Goal: Transaction & Acquisition: Subscribe to service/newsletter

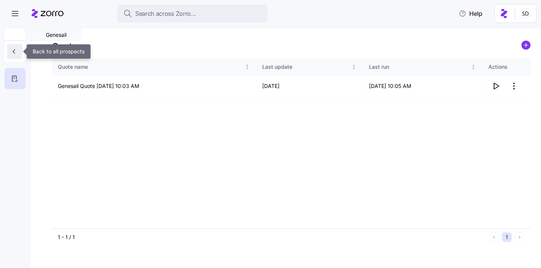
click at [16, 50] on icon "button" at bounding box center [14, 52] width 8 height 8
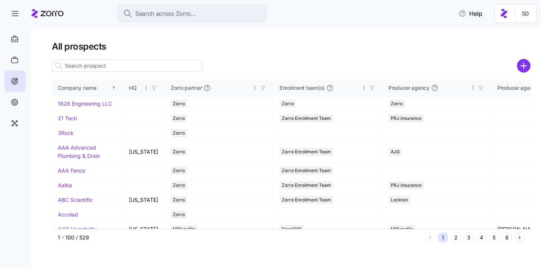
click at [130, 69] on input at bounding box center [127, 66] width 150 height 12
type input "f"
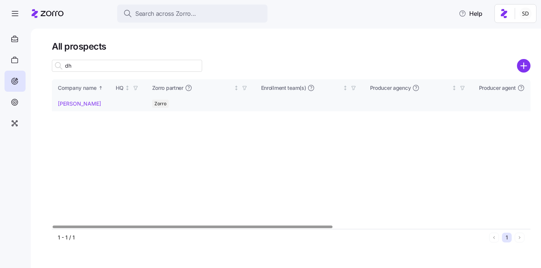
type input "dh"
click at [62, 103] on link "DH Smith" at bounding box center [79, 103] width 43 height 6
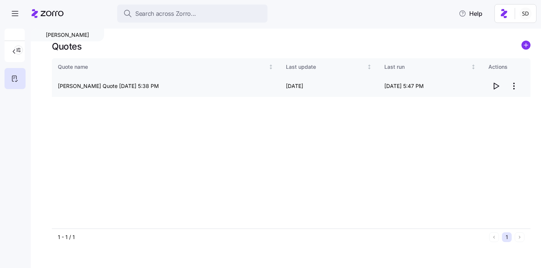
click at [497, 88] on icon "button" at bounding box center [496, 86] width 9 height 9
click at [13, 19] on span "button" at bounding box center [15, 13] width 20 height 20
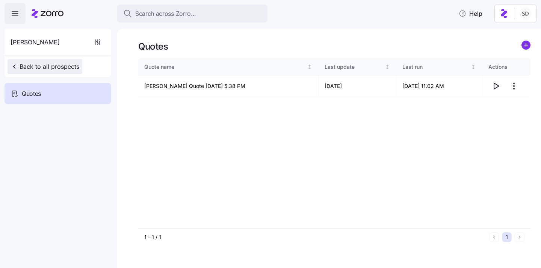
click at [21, 66] on span "Back to all prospects" at bounding box center [45, 66] width 69 height 9
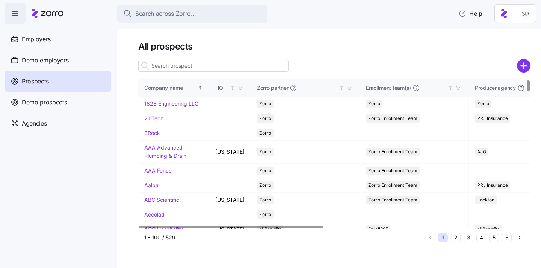
click at [164, 65] on input at bounding box center [213, 66] width 150 height 12
drag, startPoint x: 36, startPoint y: 61, endPoint x: 283, endPoint y: 96, distance: 249.1
click at [36, 61] on span "Demo employers" at bounding box center [45, 60] width 47 height 9
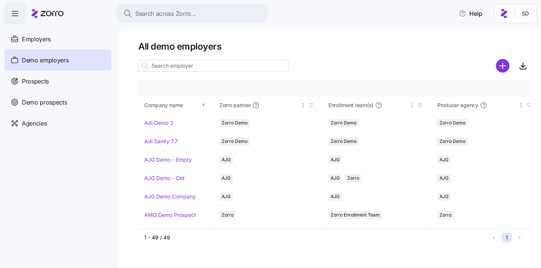
click at [182, 65] on input at bounding box center [213, 66] width 150 height 12
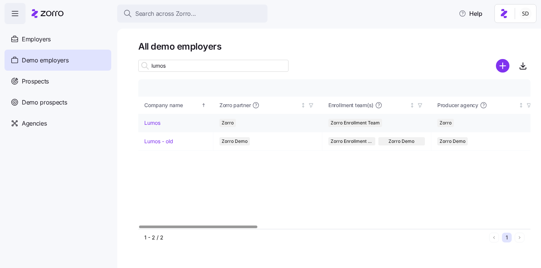
type input "lumos"
click at [153, 121] on link "Lumos" at bounding box center [152, 123] width 16 height 8
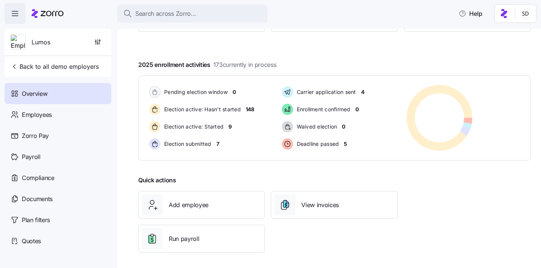
scroll to position [116, 0]
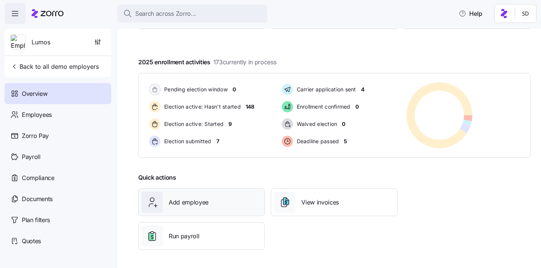
click at [221, 195] on div "Add employee" at bounding box center [202, 202] width 120 height 21
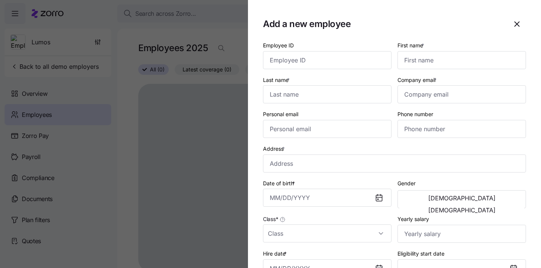
click at [149, 160] on div at bounding box center [270, 134] width 541 height 268
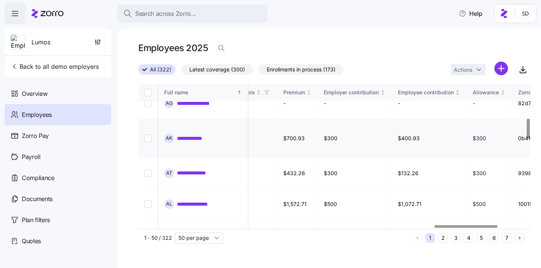
scroll to position [0, 1843]
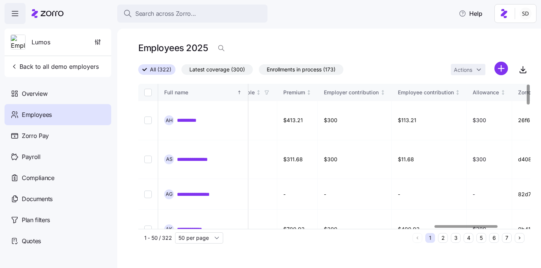
click at [491, 238] on button "6" at bounding box center [494, 238] width 10 height 10
click at [495, 239] on button "6" at bounding box center [494, 238] width 10 height 10
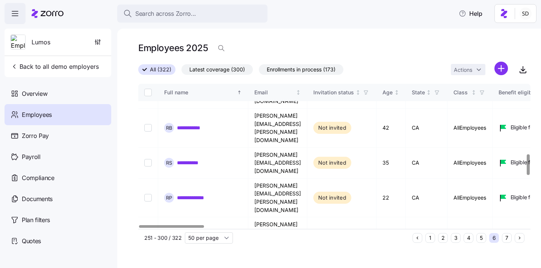
scroll to position [492, 0]
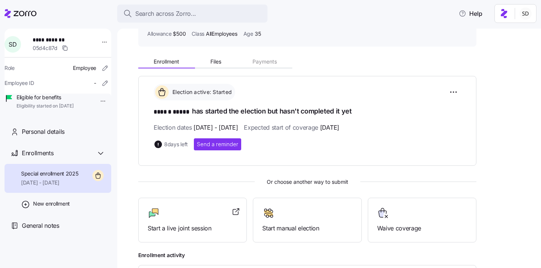
scroll to position [118, 0]
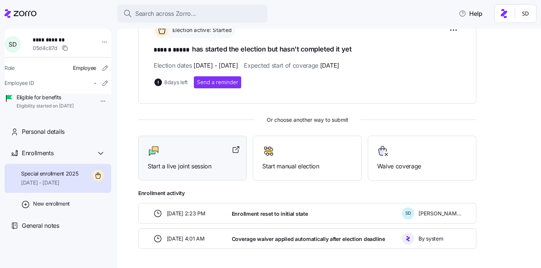
click at [200, 147] on div at bounding box center [193, 151] width 90 height 12
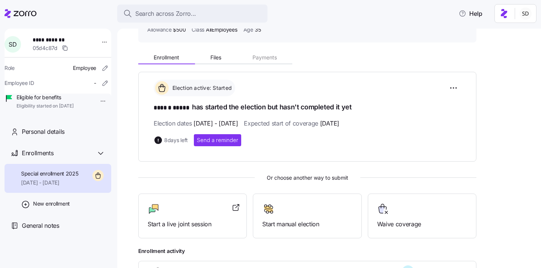
scroll to position [0, 0]
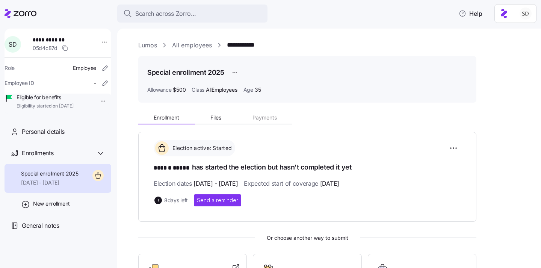
click at [149, 44] on link "Lumos" at bounding box center [147, 45] width 19 height 9
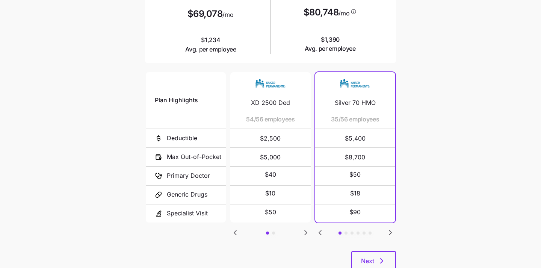
scroll to position [142, 0]
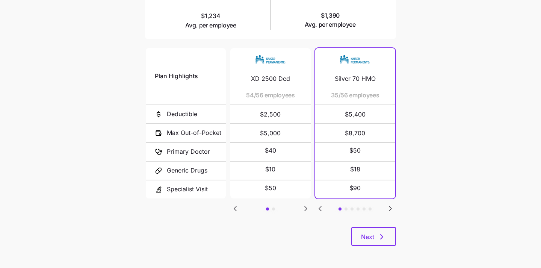
click at [307, 204] on icon "Go to next slide" at bounding box center [305, 208] width 9 height 9
click at [237, 206] on icon "Go to previous slide" at bounding box center [235, 208] width 9 height 9
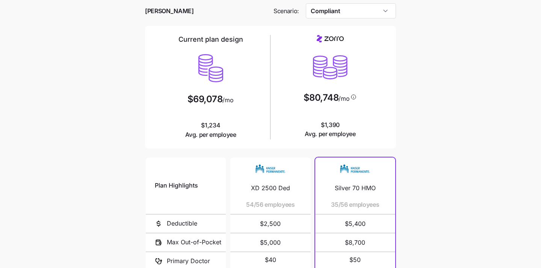
scroll to position [29, 0]
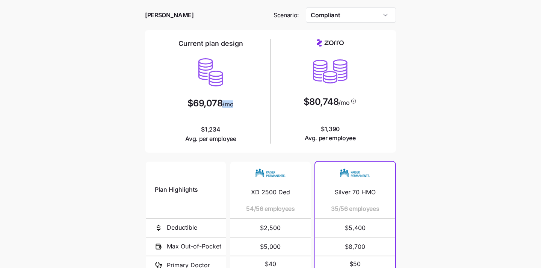
drag, startPoint x: 239, startPoint y: 108, endPoint x: 182, endPoint y: 108, distance: 57.1
click at [182, 108] on div "Current plan design $69,078 /mo $1,234 Avg. per employee" at bounding box center [210, 91] width 113 height 104
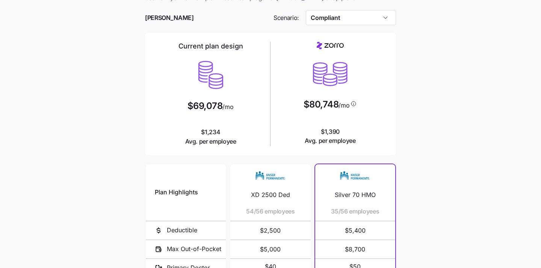
scroll to position [21, 0]
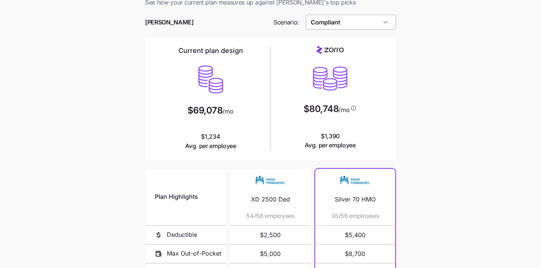
click at [374, 24] on input "Compliant" at bounding box center [351, 22] width 91 height 15
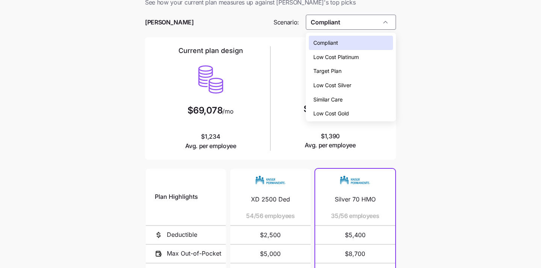
click at [406, 41] on main "Current plan vs. Zorro’s ICHRA recommendation See how your current plan measure…" at bounding box center [270, 184] width 541 height 410
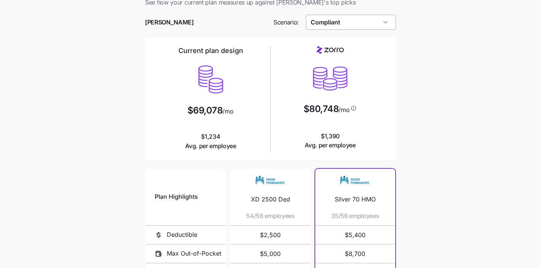
click at [376, 18] on input "Compliant" at bounding box center [351, 22] width 91 height 15
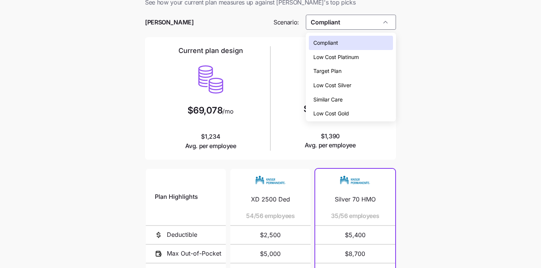
click at [367, 83] on div "Low Cost Silver" at bounding box center [351, 85] width 85 height 14
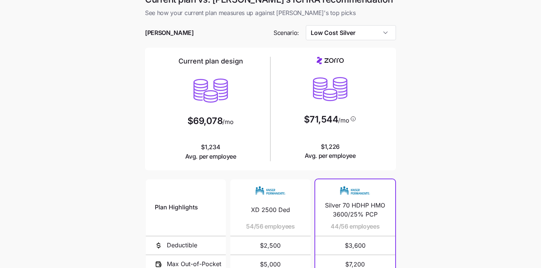
scroll to position [10, 0]
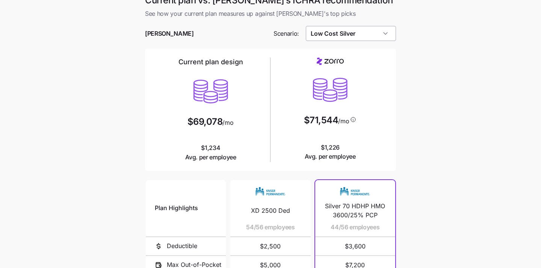
click at [356, 31] on input "Low Cost Silver" at bounding box center [351, 33] width 91 height 15
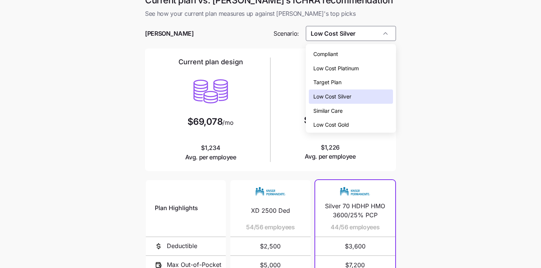
click at [344, 124] on span "Low Cost Gold" at bounding box center [331, 125] width 36 height 8
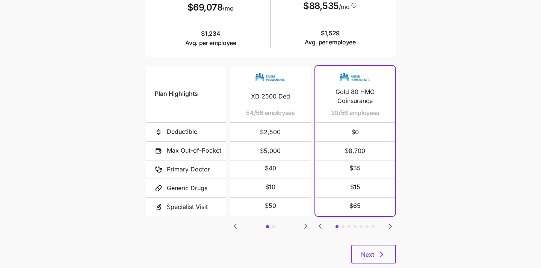
scroll to position [125, 0]
click at [391, 225] on icon "Go to next slide" at bounding box center [390, 225] width 9 height 9
click at [318, 223] on icon "Go to previous slide" at bounding box center [320, 225] width 9 height 9
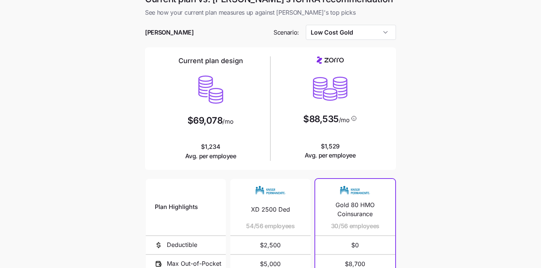
scroll to position [0, 0]
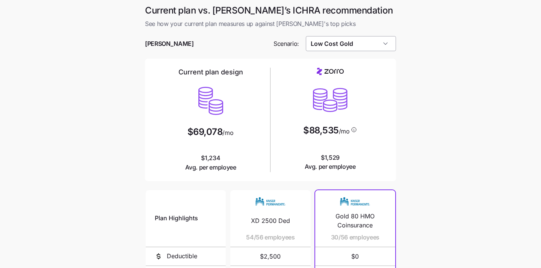
click at [375, 44] on input "Low Cost Gold" at bounding box center [351, 43] width 91 height 15
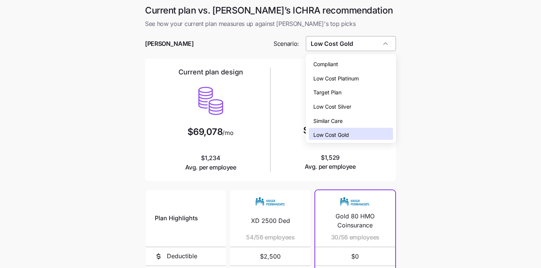
scroll to position [2, 0]
click at [369, 98] on div "Low Cost Silver" at bounding box center [351, 104] width 85 height 14
type input "Low Cost Silver"
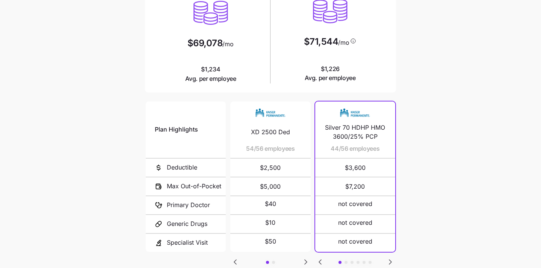
scroll to position [142, 0]
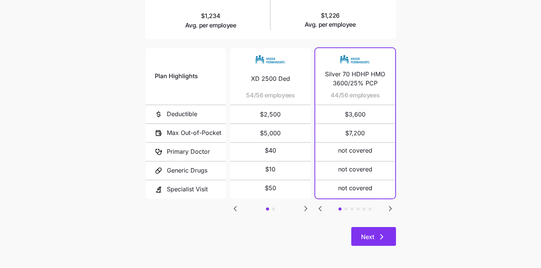
click at [380, 238] on icon "button" at bounding box center [381, 236] width 9 height 9
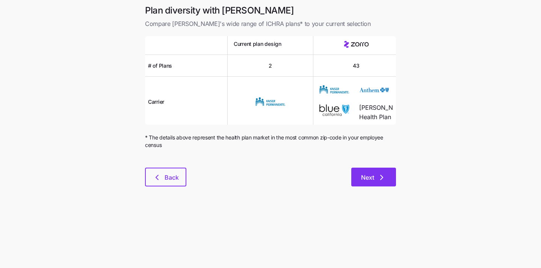
click at [371, 182] on button "Next" at bounding box center [373, 177] width 45 height 19
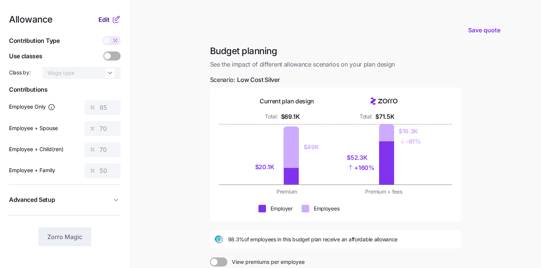
click at [100, 19] on span "Edit" at bounding box center [103, 19] width 11 height 9
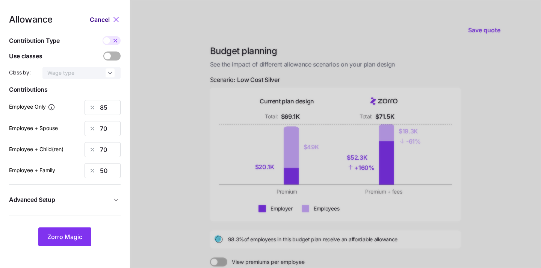
click at [94, 18] on span "Cancel" at bounding box center [100, 19] width 20 height 9
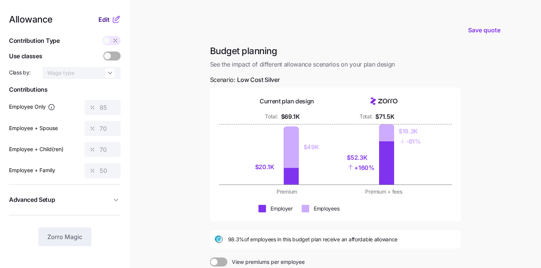
click at [101, 20] on span "Edit" at bounding box center [103, 19] width 11 height 9
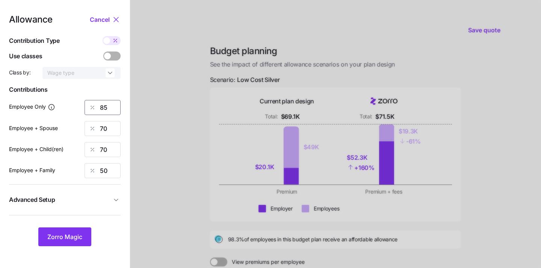
click at [112, 109] on input "85" at bounding box center [103, 107] width 36 height 15
type input "8"
type input "50"
click at [109, 133] on input "70" at bounding box center [103, 128] width 36 height 15
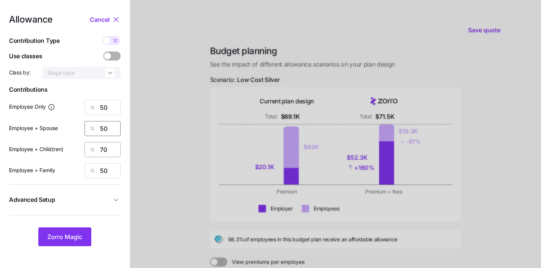
type input "50"
click at [106, 153] on input "70" at bounding box center [103, 149] width 36 height 15
click at [106, 152] on input "70" at bounding box center [103, 149] width 36 height 15
type input "50"
click at [71, 225] on div "Allowance Cancel Contribution Type Use classes Class by: Wage type Contribution…" at bounding box center [65, 130] width 112 height 231
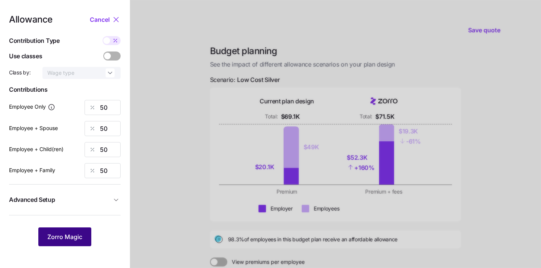
click at [66, 234] on span "Zorro Magic" at bounding box center [64, 236] width 35 height 9
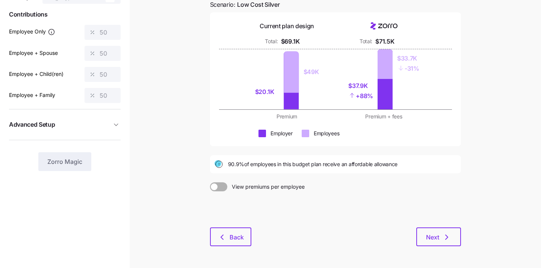
scroll to position [77, 0]
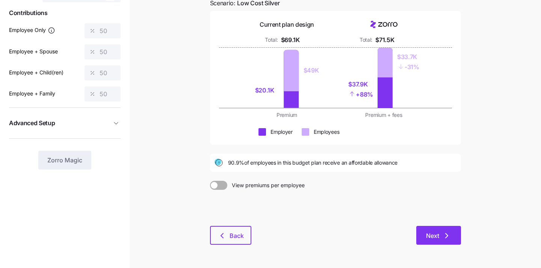
click at [433, 237] on span "Next" at bounding box center [432, 235] width 13 height 9
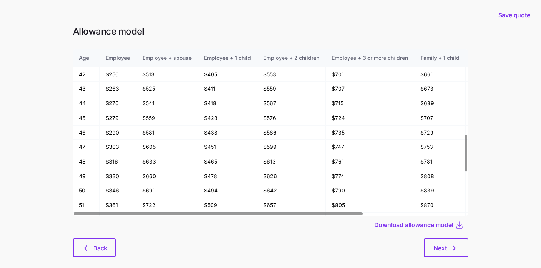
scroll to position [328, 0]
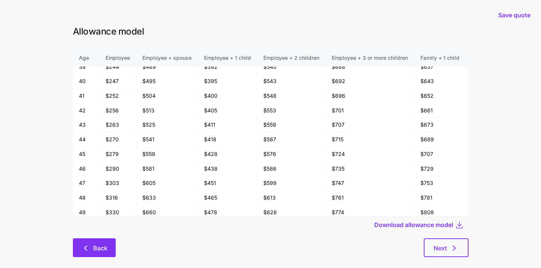
click at [95, 243] on button "Back" at bounding box center [94, 247] width 43 height 19
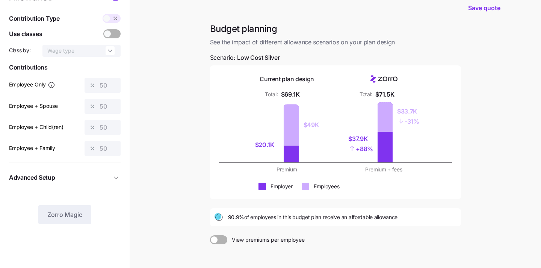
scroll to position [11, 0]
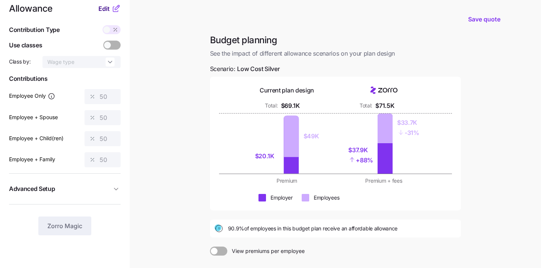
click at [99, 9] on span "Edit" at bounding box center [103, 8] width 11 height 9
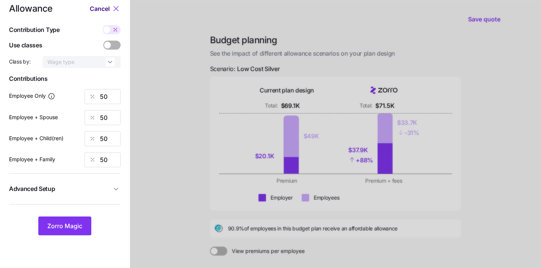
click at [102, 10] on span "Cancel" at bounding box center [100, 8] width 20 height 9
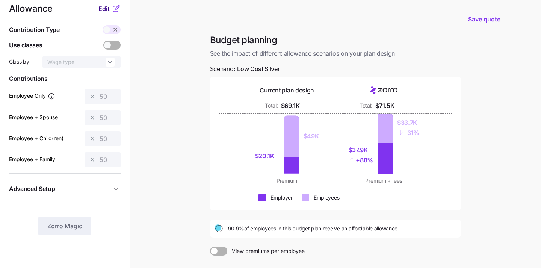
click at [100, 9] on span "Edit" at bounding box center [103, 8] width 11 height 9
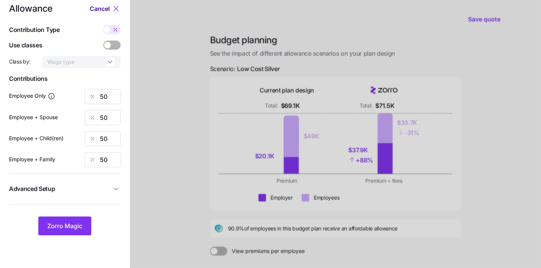
click at [98, 12] on span "Cancel" at bounding box center [100, 8] width 20 height 9
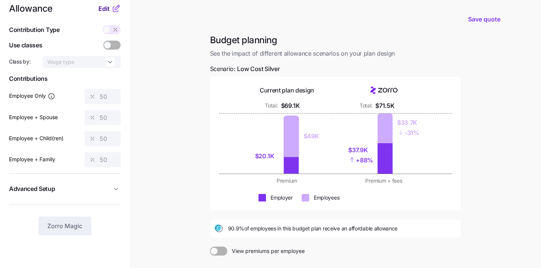
click at [104, 8] on span "Edit" at bounding box center [103, 8] width 11 height 9
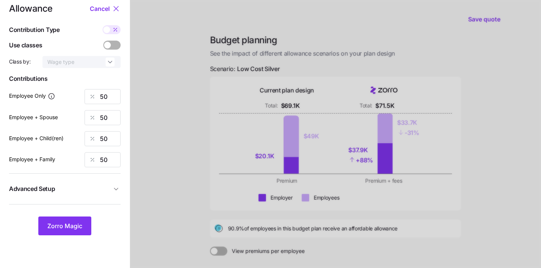
click at [112, 29] on span at bounding box center [115, 29] width 11 height 9
click at [103, 25] on input "checkbox" at bounding box center [103, 25] width 0 height 0
type input "293"
type input "586"
type input "530"
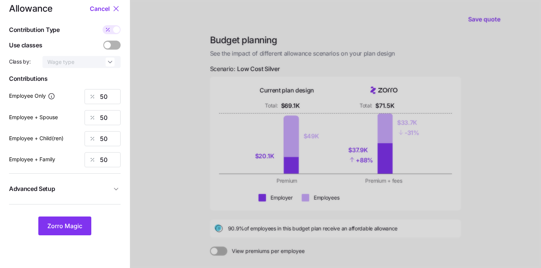
type input "823"
click at [114, 115] on input "586" at bounding box center [103, 117] width 36 height 15
type input "5"
type input "293"
click at [113, 147] on div "Allowance Cancel Contribution Type Use classes Class by: Wage type Contribution…" at bounding box center [65, 119] width 112 height 231
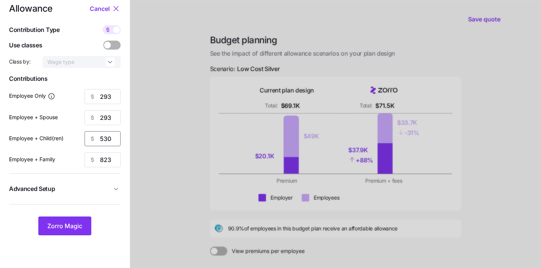
click at [112, 141] on input "530" at bounding box center [103, 138] width 36 height 15
type input "5"
type input "293"
click at [112, 161] on input "823" at bounding box center [103, 159] width 36 height 15
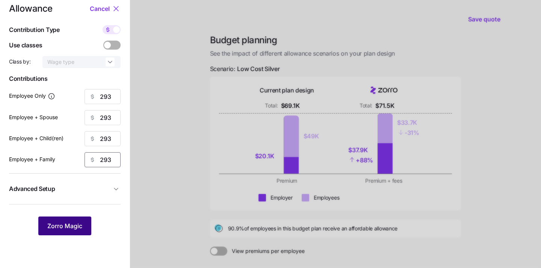
type input "293"
click at [75, 223] on span "Zorro Magic" at bounding box center [64, 225] width 35 height 9
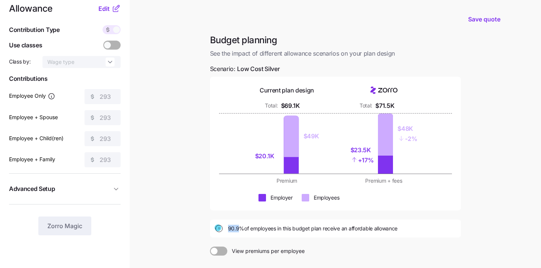
drag, startPoint x: 227, startPoint y: 229, endPoint x: 240, endPoint y: 229, distance: 13.2
click at [240, 229] on div "90.9% of employees in this budget plan receive an affordable allowance" at bounding box center [336, 228] width 242 height 9
click at [353, 237] on div "Budget planning See the impact of different allowance scenarios on your plan de…" at bounding box center [335, 176] width 263 height 285
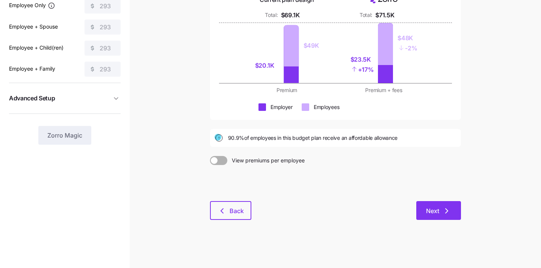
click at [448, 211] on icon "button" at bounding box center [446, 210] width 9 height 9
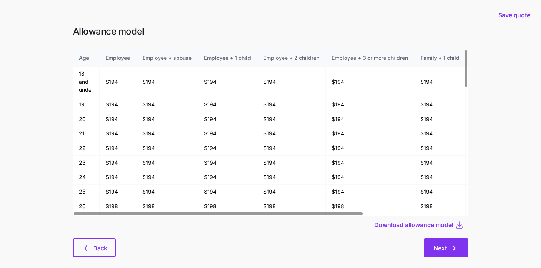
click at [447, 253] on button "Next" at bounding box center [446, 247] width 45 height 19
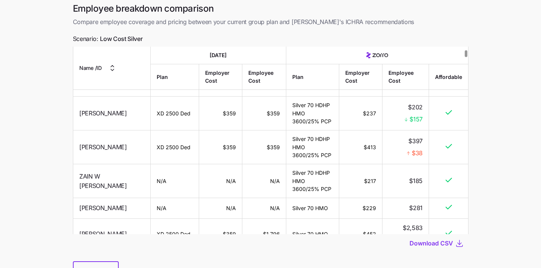
scroll to position [45, 0]
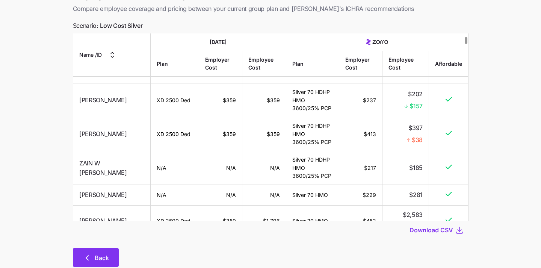
click at [98, 255] on span "Back" at bounding box center [102, 257] width 14 height 9
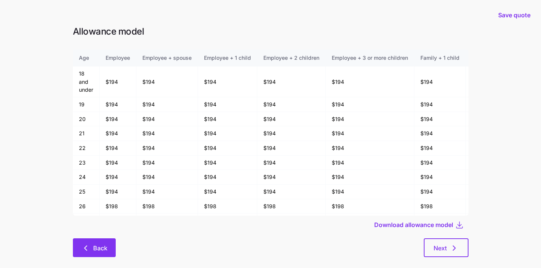
click at [98, 255] on button "Back" at bounding box center [94, 247] width 43 height 19
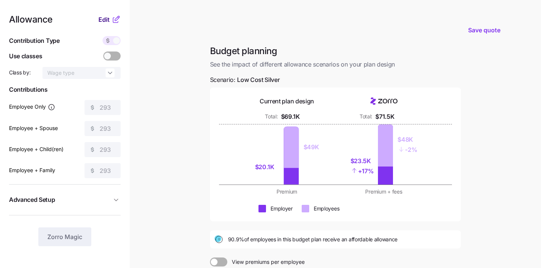
click at [103, 17] on span "Edit" at bounding box center [103, 19] width 11 height 9
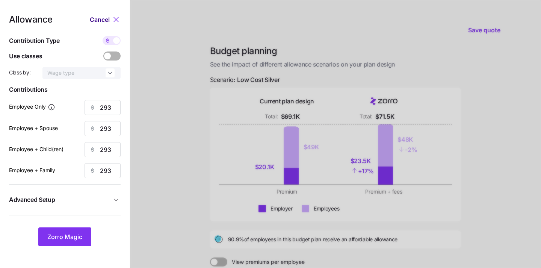
click at [106, 19] on span "Cancel" at bounding box center [100, 19] width 20 height 9
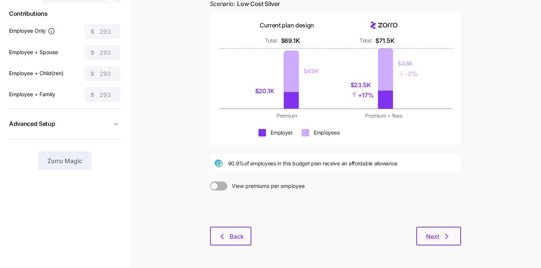
scroll to position [78, 0]
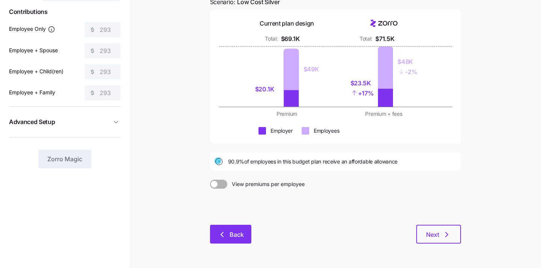
click at [247, 233] on button "Back" at bounding box center [230, 234] width 41 height 19
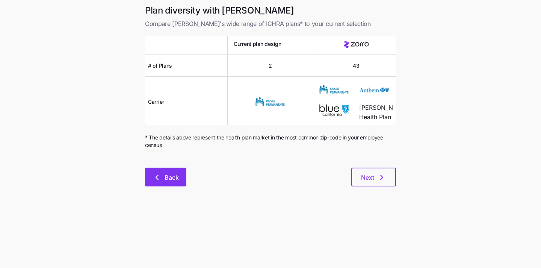
click at [164, 179] on span "Back" at bounding box center [166, 177] width 22 height 9
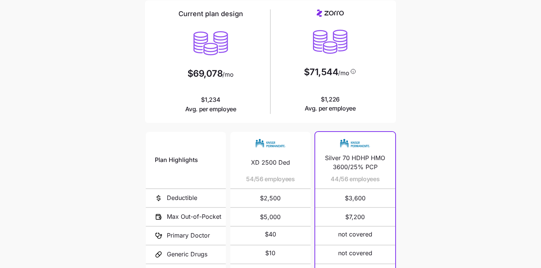
scroll to position [142, 0]
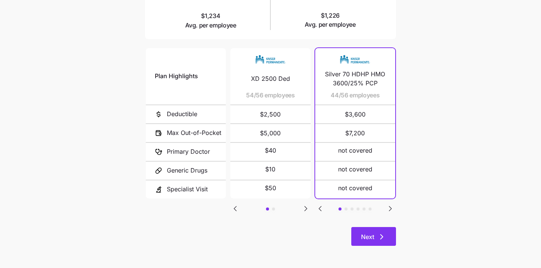
click at [369, 235] on span "Next" at bounding box center [367, 236] width 13 height 9
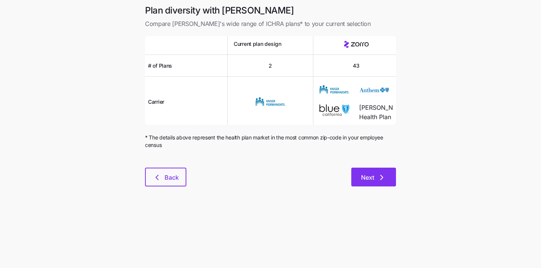
click at [369, 179] on span "Next" at bounding box center [367, 177] width 13 height 9
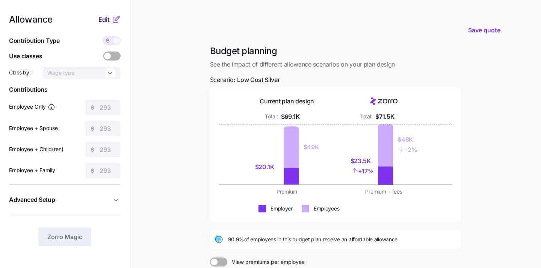
click at [104, 19] on span "Edit" at bounding box center [103, 19] width 11 height 9
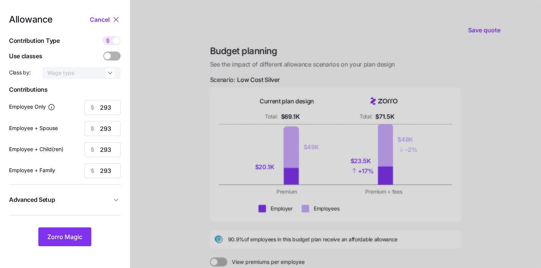
click at [113, 40] on span at bounding box center [116, 40] width 7 height 7
click at [103, 36] on input "checkbox" at bounding box center [103, 36] width 0 height 0
type input "50"
type input "25"
type input "28"
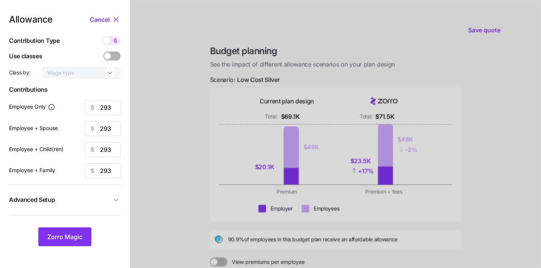
type input "18"
click at [71, 239] on span "Zorro Magic" at bounding box center [64, 236] width 35 height 9
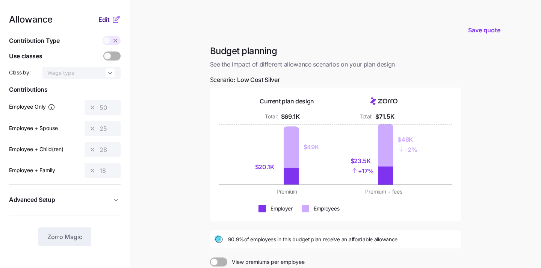
click at [101, 20] on span "Edit" at bounding box center [103, 19] width 11 height 9
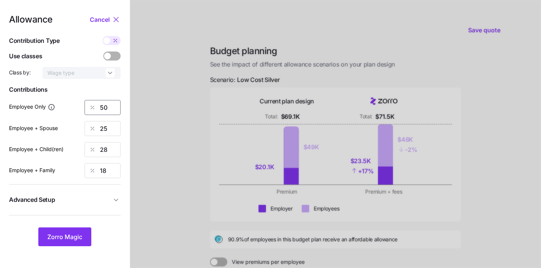
click at [112, 105] on input "50" at bounding box center [103, 107] width 36 height 15
type input "5"
type input "7"
type input "90"
click at [206, 109] on div at bounding box center [335, 184] width 411 height 369
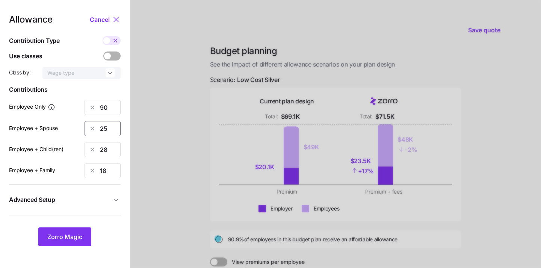
click at [107, 125] on input "25" at bounding box center [103, 128] width 36 height 15
type input "2"
type input "30"
click at [110, 150] on input "28" at bounding box center [103, 149] width 36 height 15
type input "2"
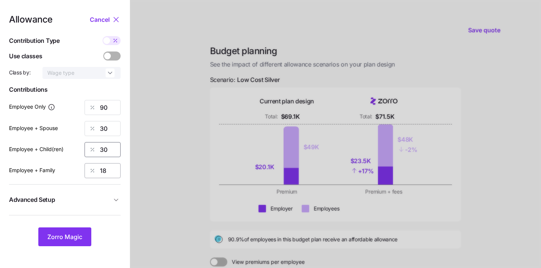
type input "30"
click at [107, 173] on input "18" at bounding box center [103, 170] width 36 height 15
type input "18"
click at [108, 151] on input "30" at bounding box center [103, 149] width 36 height 15
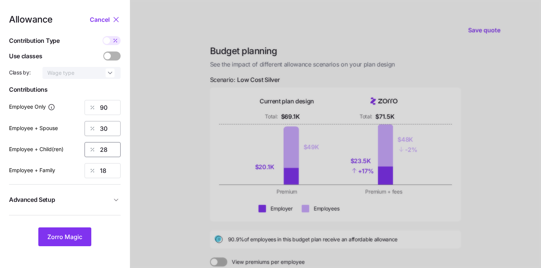
type input "28"
click at [114, 136] on input "30" at bounding box center [103, 128] width 36 height 15
type input "25"
click at [72, 233] on span "Zorro Magic" at bounding box center [64, 236] width 35 height 9
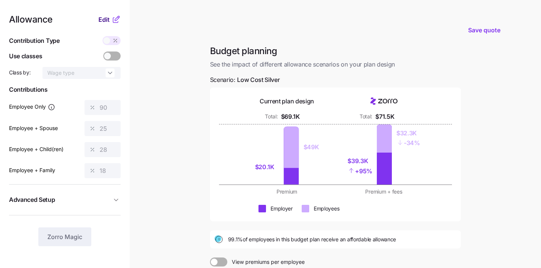
click at [101, 22] on span "Edit" at bounding box center [103, 19] width 11 height 9
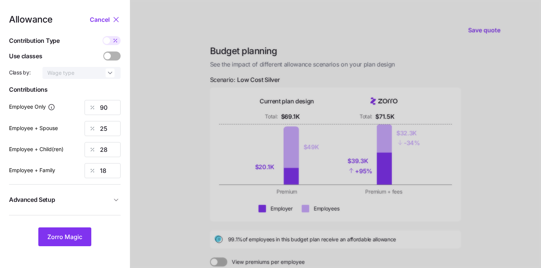
click at [110, 41] on span at bounding box center [115, 40] width 11 height 9
click at [103, 36] on input "checkbox" at bounding box center [103, 36] width 0 height 0
type input "527"
type input "293"
type input "297"
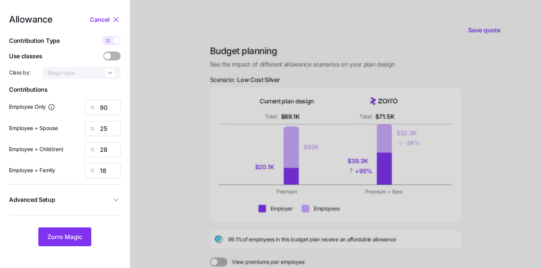
type input "296"
click at [113, 104] on input "527" at bounding box center [103, 107] width 36 height 15
type input "5"
click at [65, 236] on span "Zorro Magic" at bounding box center [64, 236] width 35 height 9
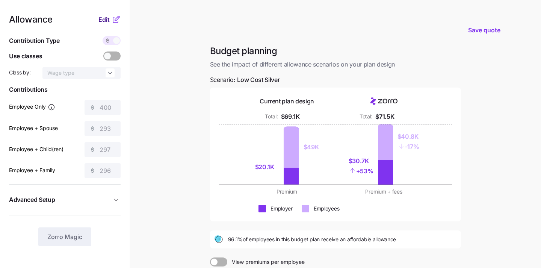
click at [106, 20] on span "Edit" at bounding box center [103, 19] width 11 height 9
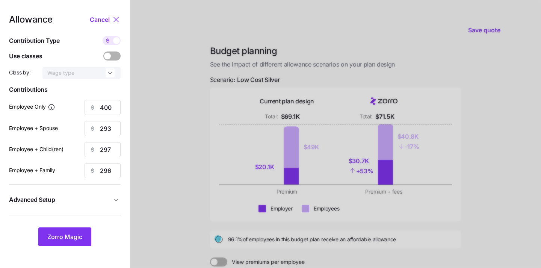
click at [117, 41] on span at bounding box center [116, 40] width 7 height 7
click at [103, 36] on input "checkbox" at bounding box center [103, 36] width 0 height 0
type input "68"
type input "25"
type input "28"
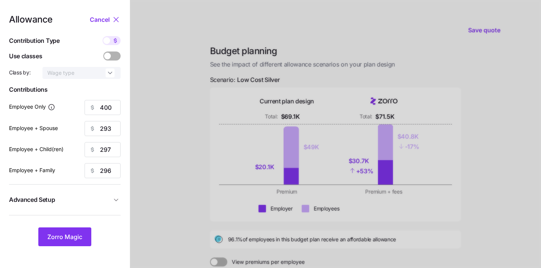
type input "18"
click at [115, 107] on input "68" at bounding box center [103, 107] width 36 height 15
type input "6"
click at [68, 235] on span "Zorro Magic" at bounding box center [64, 236] width 35 height 9
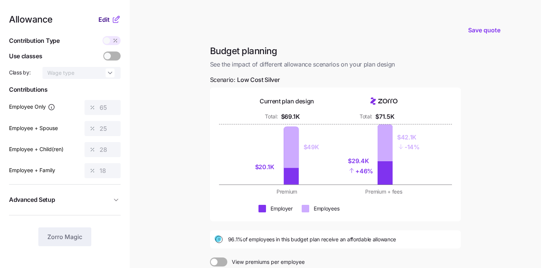
click at [103, 18] on span "Edit" at bounding box center [103, 19] width 11 height 9
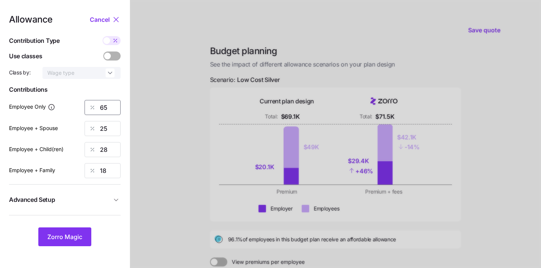
click at [109, 113] on input "65" at bounding box center [103, 107] width 36 height 15
type input "6"
type input "50"
click at [71, 239] on span "Zorro Magic" at bounding box center [64, 236] width 35 height 9
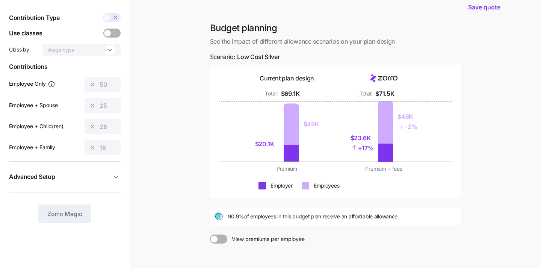
scroll to position [101, 0]
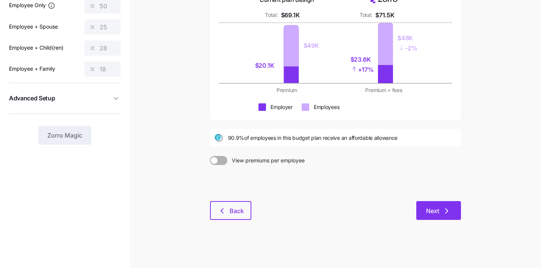
click at [439, 216] on button "Next" at bounding box center [438, 210] width 45 height 19
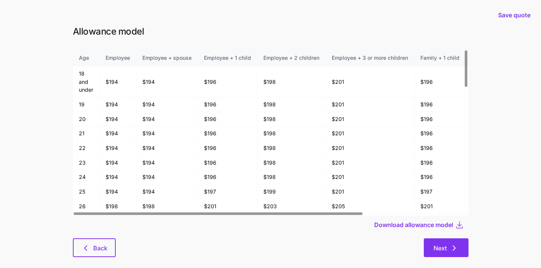
click at [439, 245] on span "Next" at bounding box center [440, 248] width 13 height 9
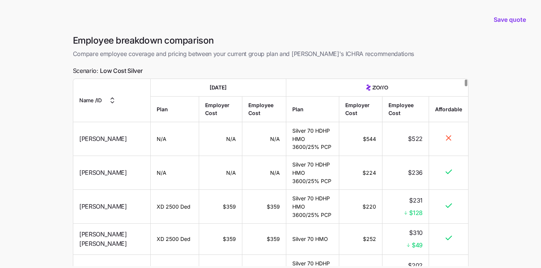
click at [465, 80] on div at bounding box center [466, 83] width 3 height 7
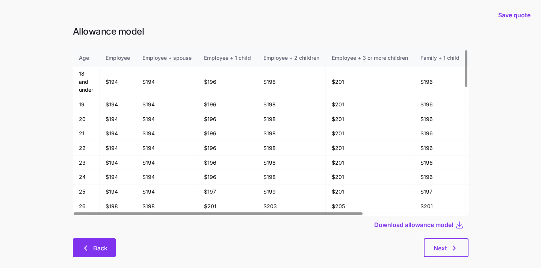
click at [97, 247] on span "Back" at bounding box center [100, 248] width 14 height 9
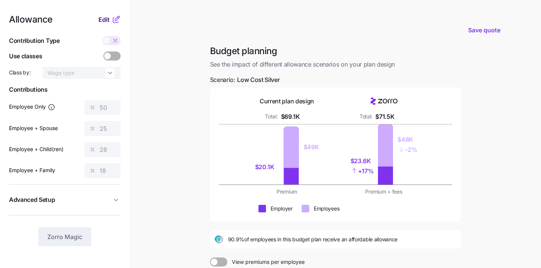
click at [101, 18] on span "Edit" at bounding box center [103, 19] width 11 height 9
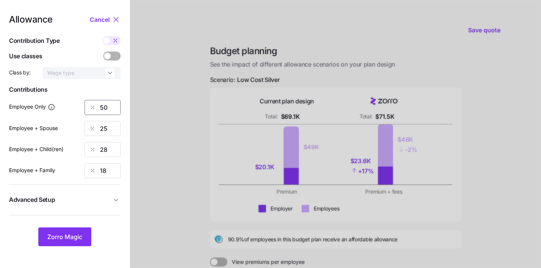
click at [107, 106] on input "50" at bounding box center [103, 107] width 36 height 15
type input "5"
click at [70, 236] on span "Zorro Magic" at bounding box center [64, 236] width 35 height 9
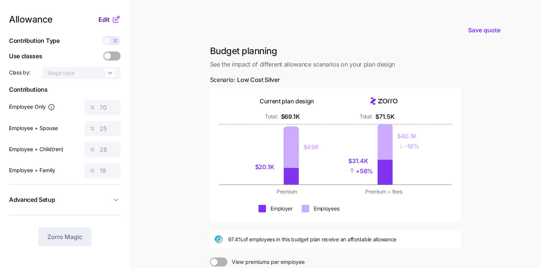
click at [102, 16] on span "Edit" at bounding box center [103, 19] width 11 height 9
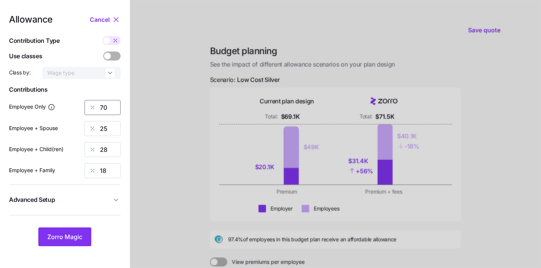
click at [109, 107] on input "70" at bounding box center [103, 107] width 36 height 15
type input "7"
click at [65, 236] on span "Zorro Magic" at bounding box center [64, 236] width 35 height 9
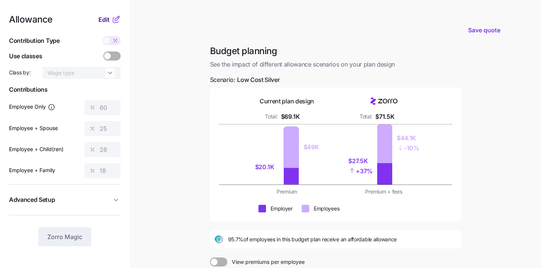
click at [106, 21] on span "Edit" at bounding box center [103, 19] width 11 height 9
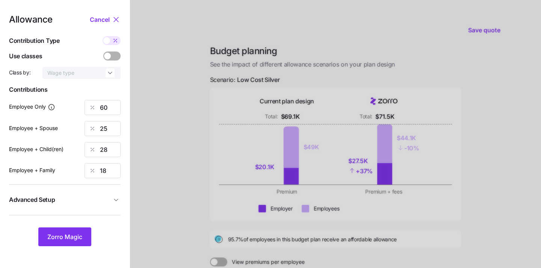
click at [110, 54] on span at bounding box center [107, 56] width 7 height 7
click at [103, 51] on input "checkbox" at bounding box center [103, 51] width 0 height 0
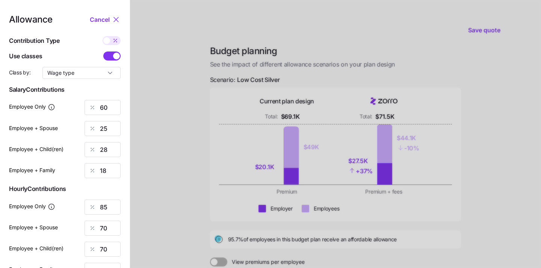
click at [114, 54] on span at bounding box center [116, 56] width 7 height 7
click at [103, 51] on input "checkbox" at bounding box center [103, 51] width 0 height 0
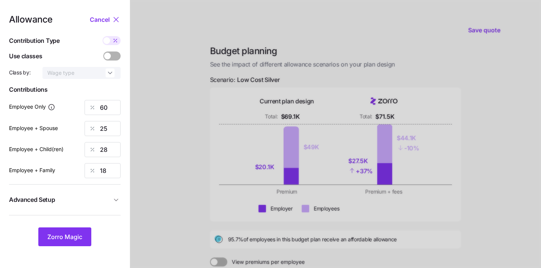
click at [106, 39] on span at bounding box center [106, 40] width 7 height 7
click at [103, 36] on input "checkbox" at bounding box center [103, 36] width 0 height 0
type input "352"
type input "293"
type input "297"
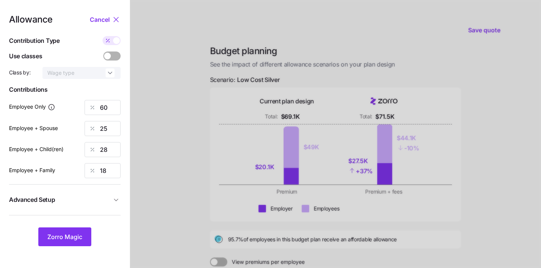
type input "296"
click at [114, 39] on span at bounding box center [116, 40] width 7 height 7
click at [103, 36] on input "checkbox" at bounding box center [103, 36] width 0 height 0
type input "60"
type input "25"
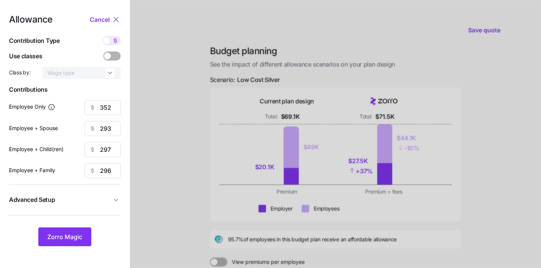
type input "28"
type input "18"
click at [109, 109] on input "60" at bounding box center [103, 107] width 36 height 15
type input "6"
type input "58"
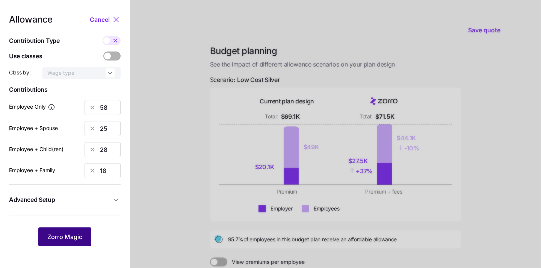
click at [61, 241] on button "Zorro Magic" at bounding box center [64, 236] width 53 height 19
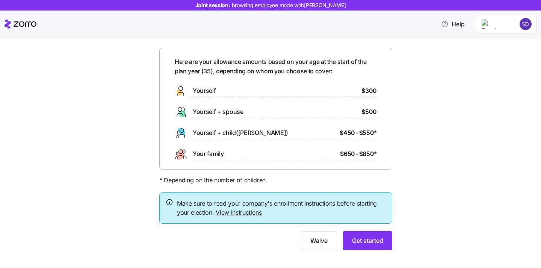
scroll to position [33, 0]
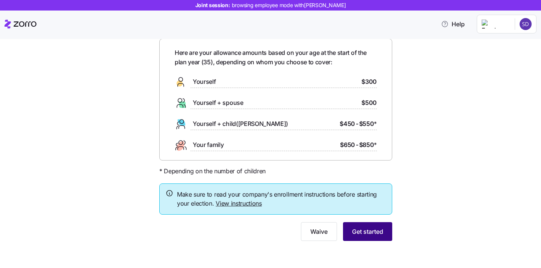
click at [359, 232] on span "Get started" at bounding box center [367, 231] width 31 height 9
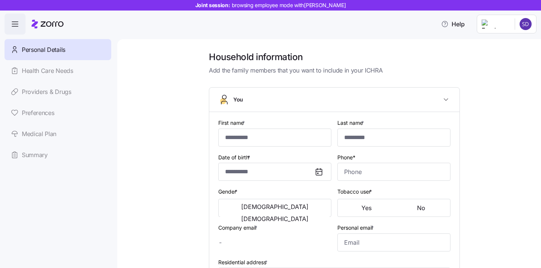
type input "******"
type input "*****"
type input "sanoop.d+lumosdemo@myzorro.co"
type input "123@gmail.com"
type input "**********"
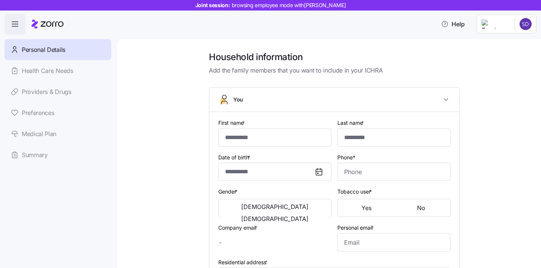
checkbox input "true"
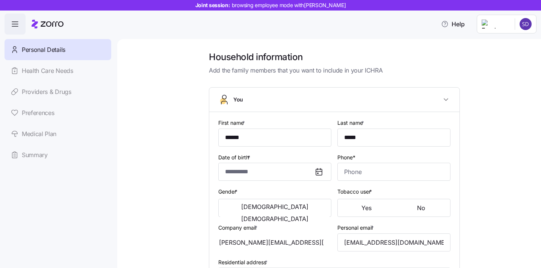
type input "**********"
type input "(718) 555-2211"
type input "US citizen"
type input "Married"
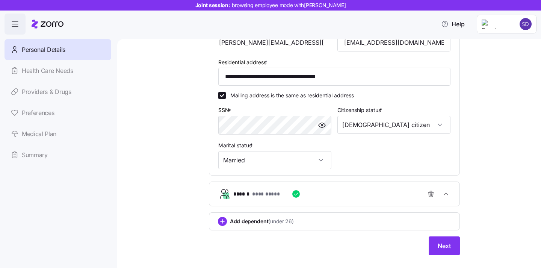
scroll to position [215, 0]
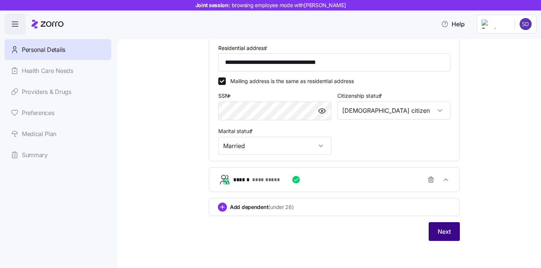
click at [441, 233] on span "Next" at bounding box center [444, 231] width 13 height 9
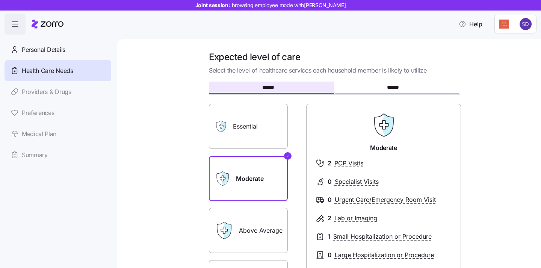
scroll to position [5, 0]
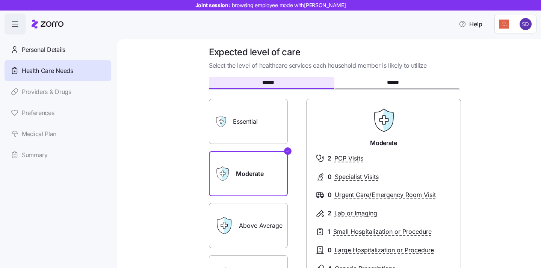
click at [244, 118] on label "Essential" at bounding box center [248, 121] width 79 height 45
click at [0, 0] on input "Essential" at bounding box center [0, 0] width 0 height 0
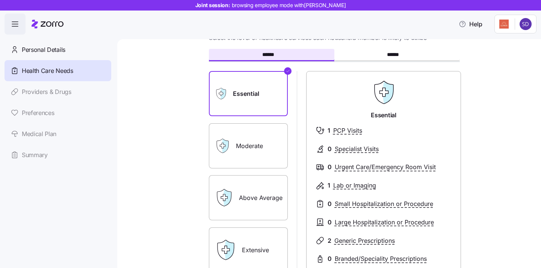
scroll to position [38, 0]
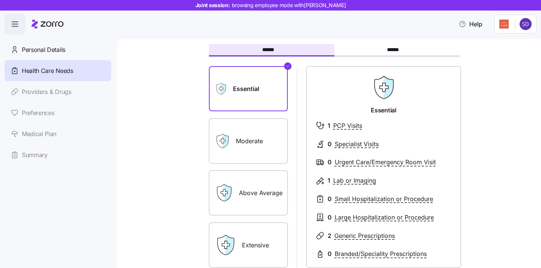
click at [263, 237] on label "Extensive" at bounding box center [248, 244] width 79 height 45
click at [0, 0] on input "Extensive" at bounding box center [0, 0] width 0 height 0
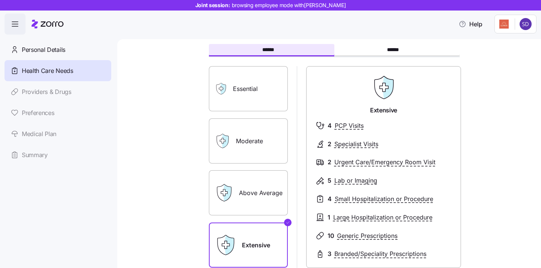
click at [249, 148] on label "Moderate" at bounding box center [248, 140] width 79 height 45
click at [0, 0] on input "Moderate" at bounding box center [0, 0] width 0 height 0
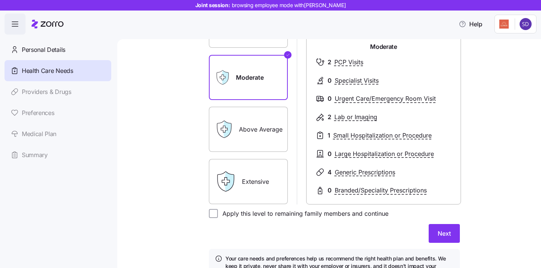
scroll to position [112, 0]
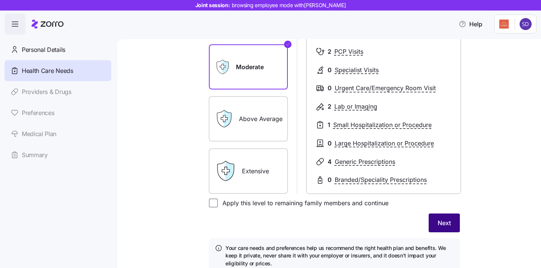
click at [442, 222] on span "Next" at bounding box center [444, 222] width 13 height 9
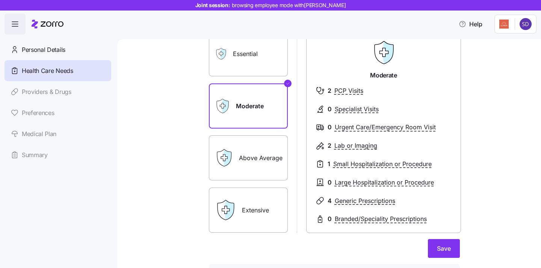
scroll to position [48, 0]
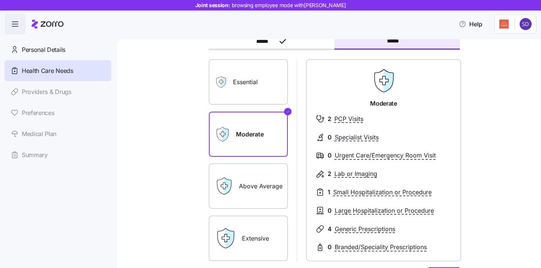
click at [247, 89] on label "Essential" at bounding box center [248, 81] width 79 height 45
click at [0, 0] on input "Essential" at bounding box center [0, 0] width 0 height 0
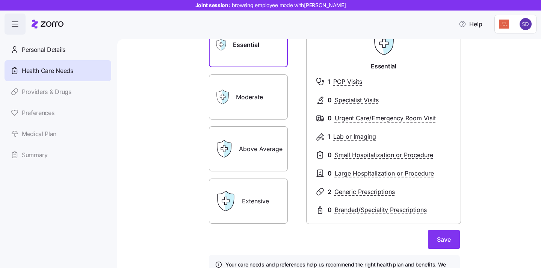
scroll to position [91, 0]
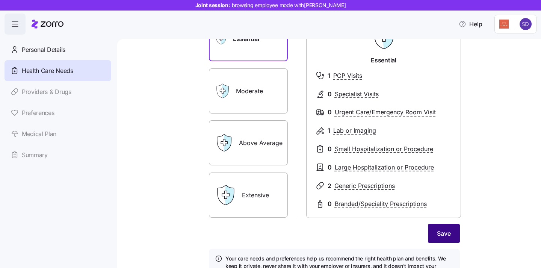
click at [447, 240] on button "Save" at bounding box center [444, 233] width 32 height 19
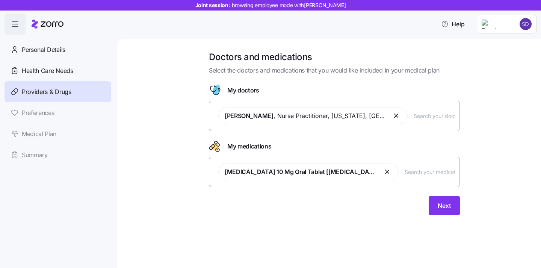
click at [392, 116] on button "button" at bounding box center [396, 115] width 9 height 9
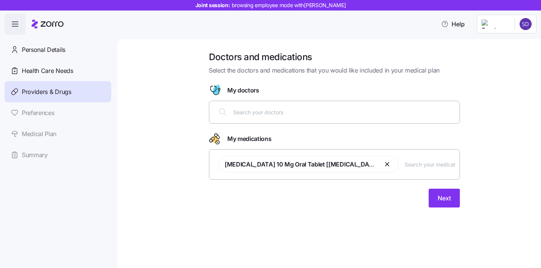
click at [304, 112] on input "text" at bounding box center [344, 112] width 222 height 8
type input "johnson"
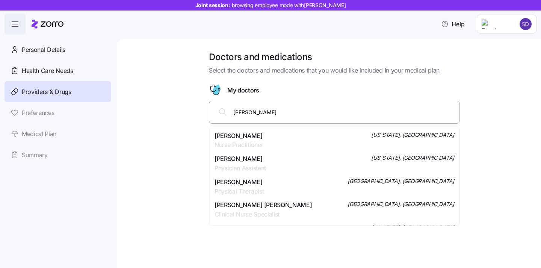
scroll to position [139, 0]
click at [293, 168] on div "Elaheh Johnson Physician Assistant New York, NY" at bounding box center [335, 162] width 240 height 19
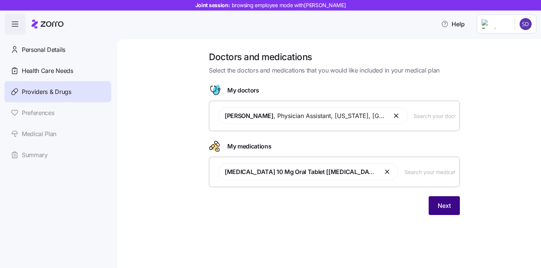
click at [440, 206] on span "Next" at bounding box center [444, 205] width 13 height 9
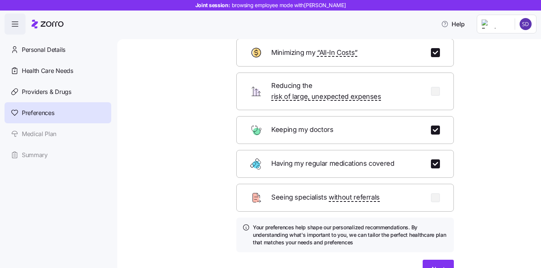
scroll to position [83, 0]
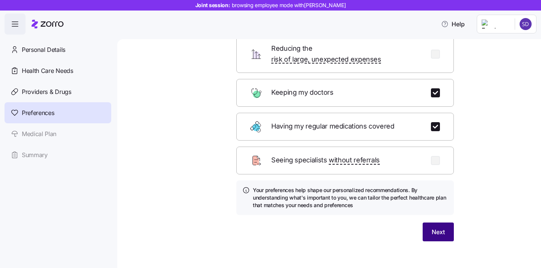
click at [433, 227] on span "Next" at bounding box center [438, 231] width 13 height 9
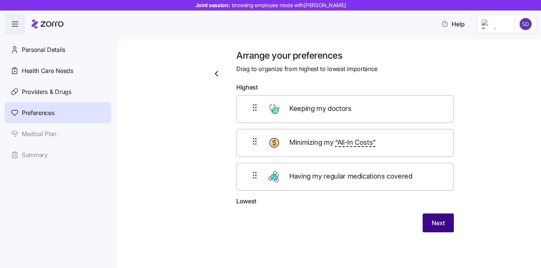
click at [440, 224] on span "Next" at bounding box center [438, 222] width 13 height 9
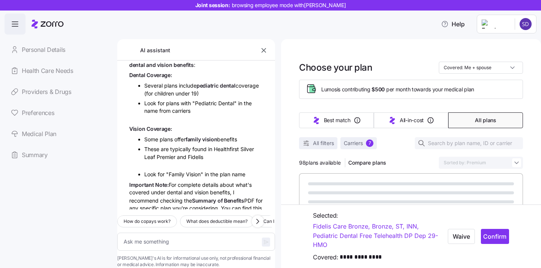
scroll to position [128, 0]
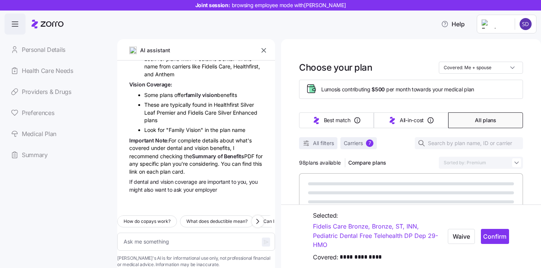
type textarea "x"
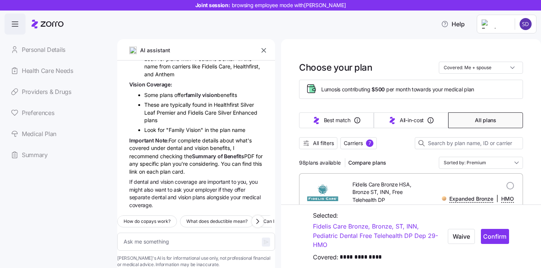
click at [263, 51] on icon "button" at bounding box center [264, 51] width 8 height 8
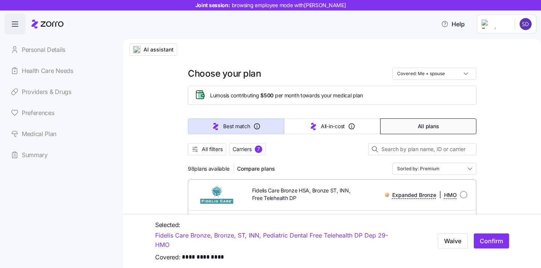
click at [222, 127] on button "Best match" at bounding box center [236, 126] width 96 height 16
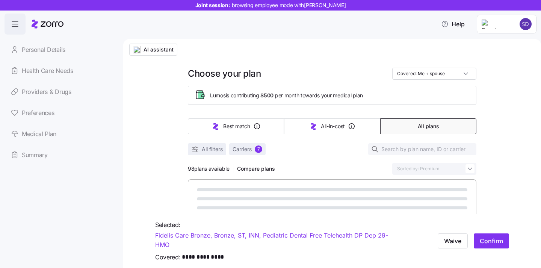
type input "Sorted by: Best match"
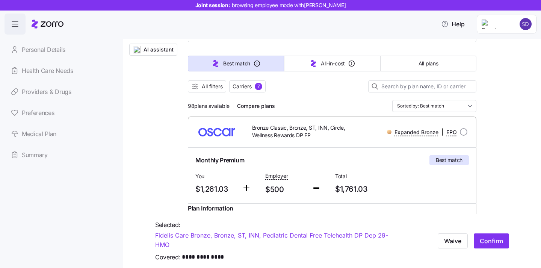
scroll to position [52, 0]
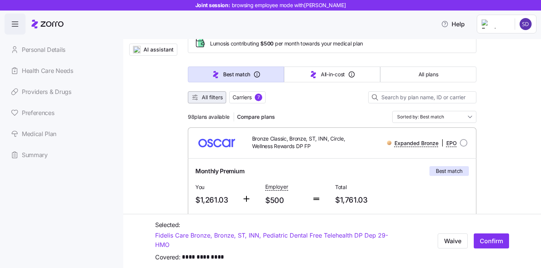
click at [213, 100] on span "All filters" at bounding box center [212, 98] width 21 height 8
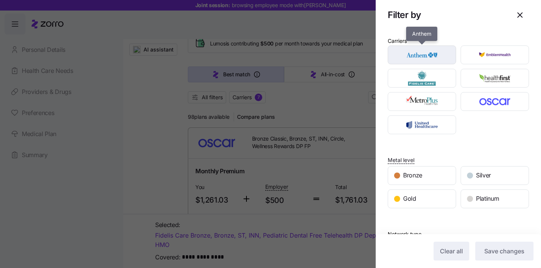
click at [440, 55] on img "button" at bounding box center [422, 54] width 55 height 15
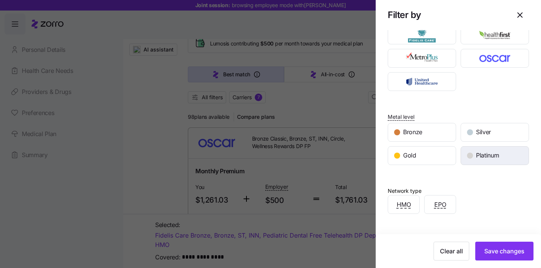
scroll to position [44, 0]
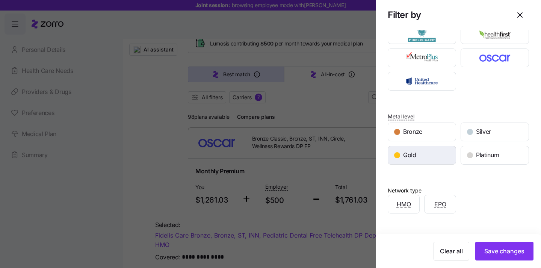
click at [423, 152] on div "Gold" at bounding box center [422, 155] width 68 height 18
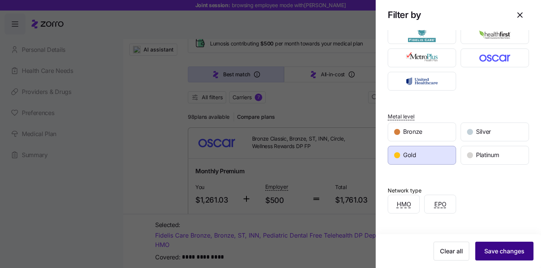
click at [494, 249] on span "Save changes" at bounding box center [504, 251] width 40 height 9
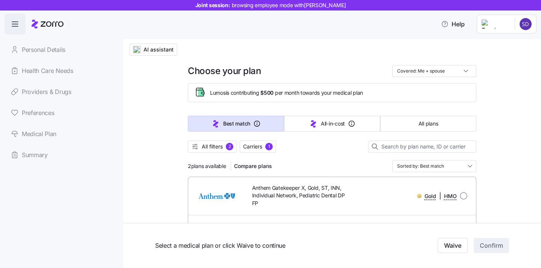
scroll to position [0, 0]
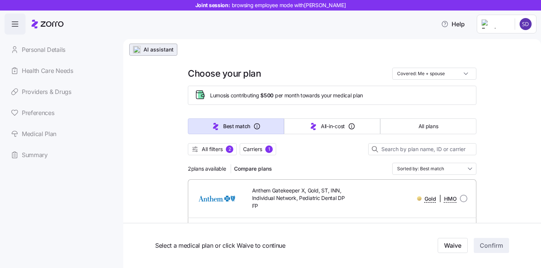
click at [144, 52] on span "AI assistant" at bounding box center [159, 50] width 30 height 8
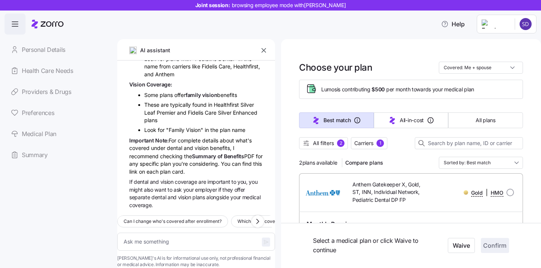
scroll to position [30, 0]
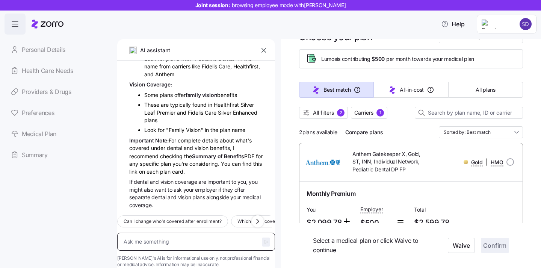
click at [166, 233] on textarea at bounding box center [196, 242] width 158 height 18
type textarea "x"
type textarea "I"
type textarea "x"
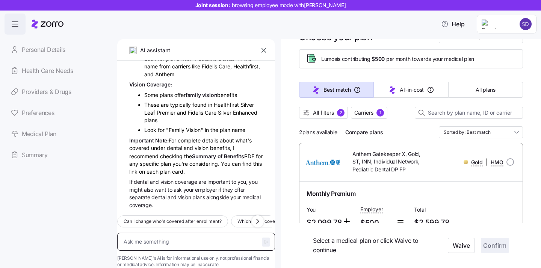
type textarea "W"
type textarea "x"
type textarea "Wh"
type textarea "x"
type textarea "Wha"
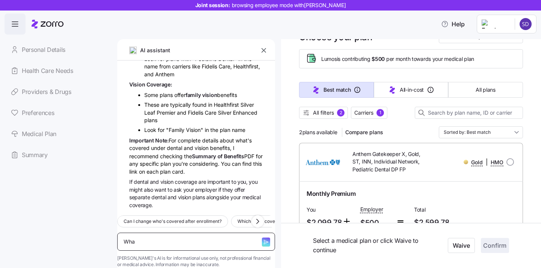
type textarea "x"
type textarea "What"
type textarea "x"
type textarea "What i"
type textarea "x"
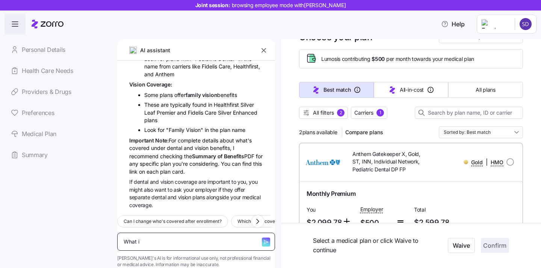
type textarea "What is"
type textarea "x"
type textarea "What is"
type textarea "x"
type textarea "What is i"
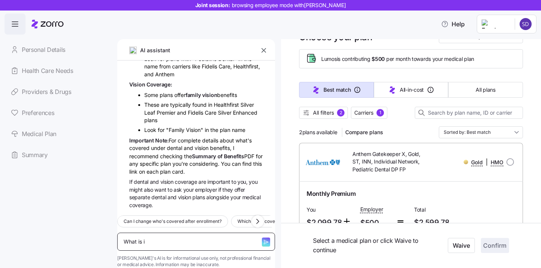
type textarea "x"
type textarea "What is in"
type textarea "x"
type textarea "What is inp"
type textarea "x"
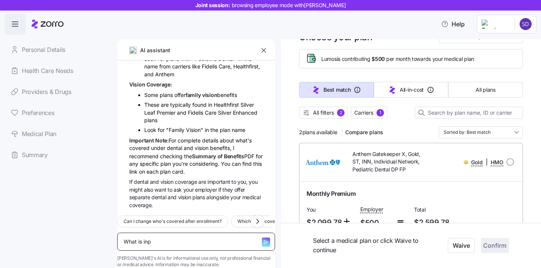
type textarea "What is inpa"
type textarea "x"
type textarea "What is inpat"
type textarea "x"
type textarea "What is inpati"
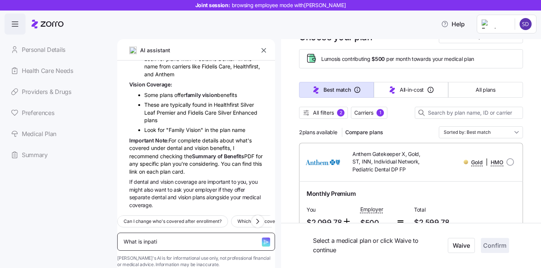
type textarea "x"
type textarea "What is inpatie"
type textarea "x"
type textarea "What is inpatien"
type textarea "x"
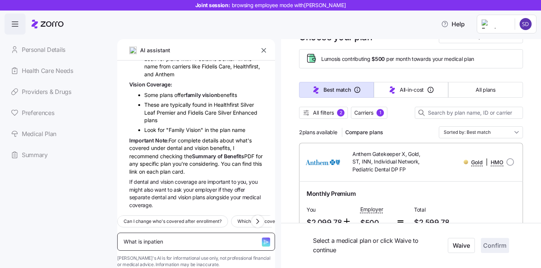
type textarea "What is inpatient"
type textarea "x"
type textarea "What is inpatient"
type textarea "x"
type textarea "What is inpatient ca"
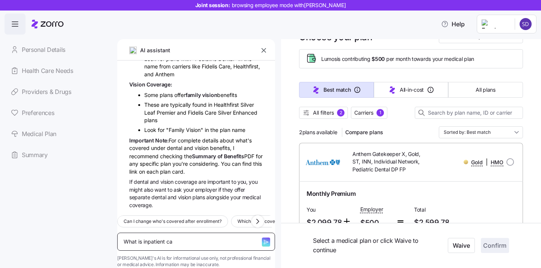
type textarea "x"
type textarea "What is inpatient car"
type textarea "x"
type textarea "What is inpatient care"
type textarea "x"
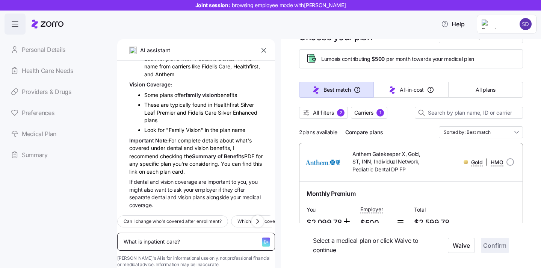
type textarea "What is inpatient care?"
type textarea "x"
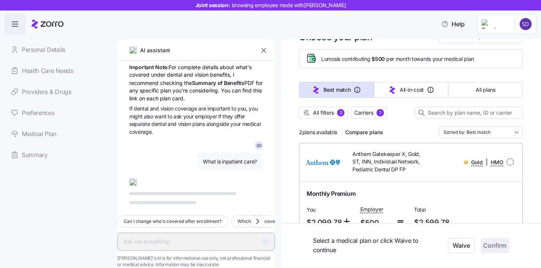
scroll to position [205, 0]
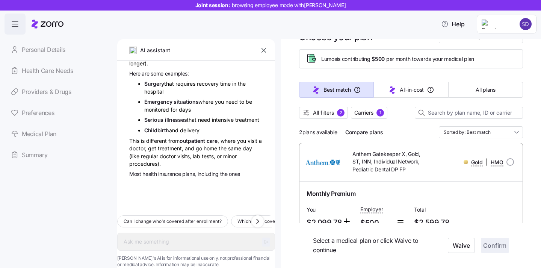
type textarea "x"
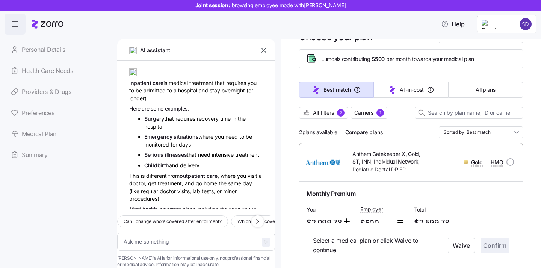
scroll to position [301, 0]
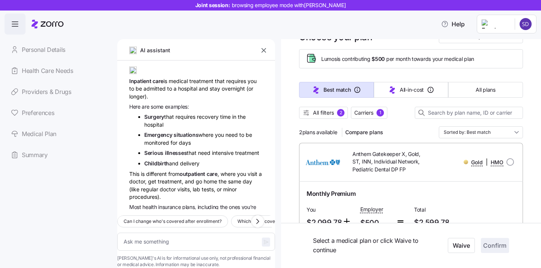
click at [265, 53] on icon "button" at bounding box center [264, 51] width 8 height 8
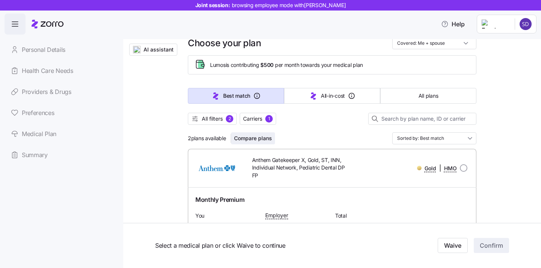
click at [265, 141] on span "Compare plans" at bounding box center [253, 139] width 38 height 8
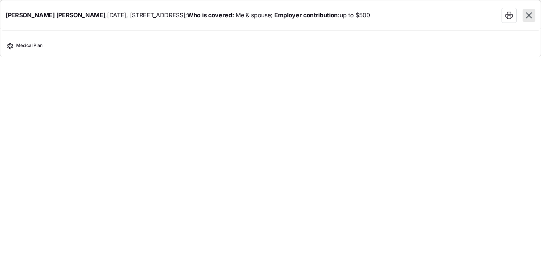
click at [529, 14] on icon "button" at bounding box center [529, 15] width 6 height 6
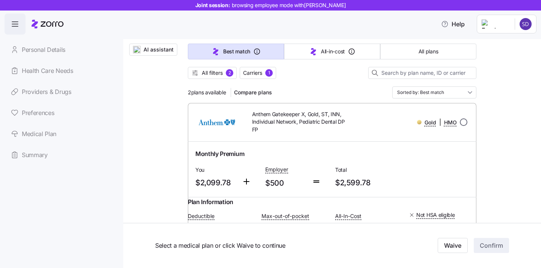
click at [463, 125] on input "radio" at bounding box center [464, 122] width 8 height 8
radio input "true"
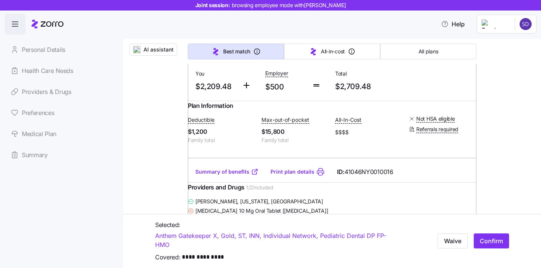
scroll to position [392, 0]
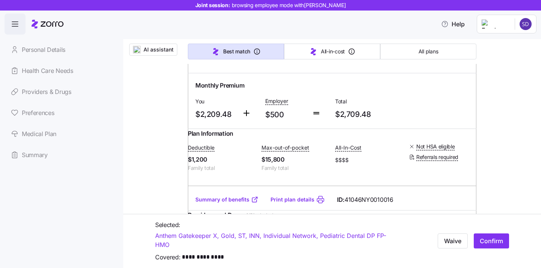
click at [464, 57] on input "radio" at bounding box center [464, 54] width 8 height 8
radio input "true"
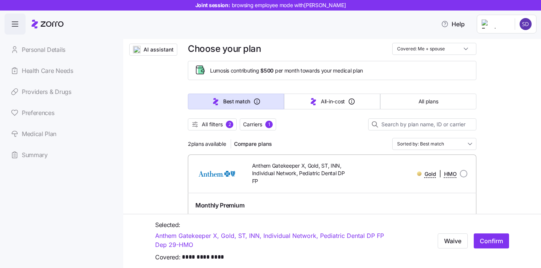
scroll to position [17, 0]
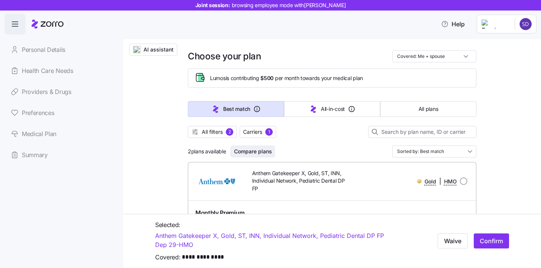
click at [255, 151] on span "Compare plans" at bounding box center [253, 152] width 38 height 8
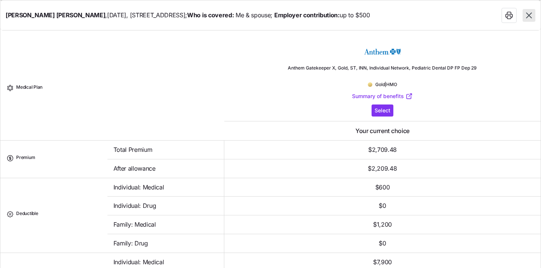
click at [531, 16] on icon "button" at bounding box center [529, 16] width 10 height 10
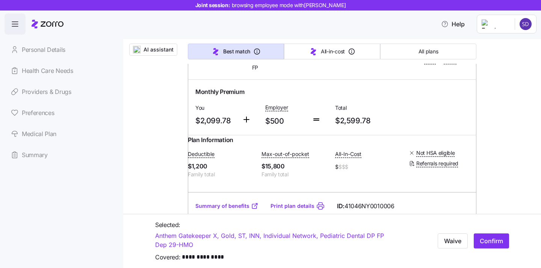
scroll to position [108, 0]
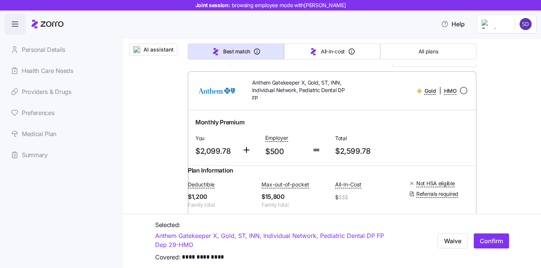
click at [465, 94] on input "radio" at bounding box center [464, 91] width 8 height 8
radio input "true"
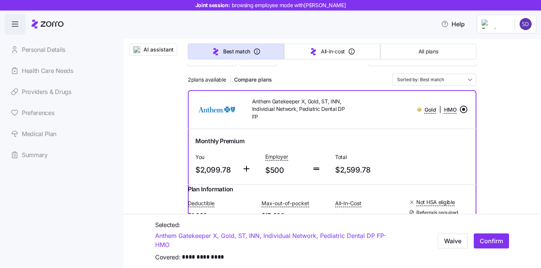
scroll to position [32, 0]
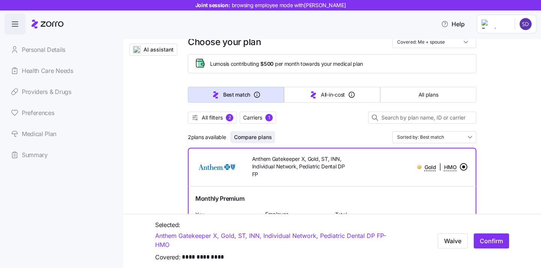
click at [253, 139] on span "Compare plans" at bounding box center [253, 137] width 38 height 8
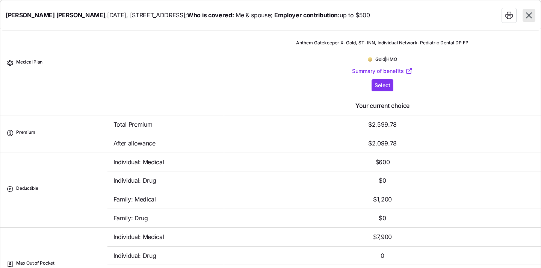
scroll to position [0, 0]
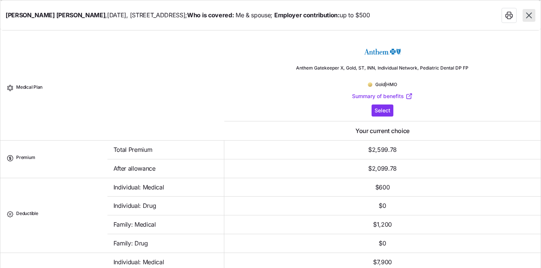
click at [531, 13] on icon "button" at bounding box center [529, 15] width 6 height 6
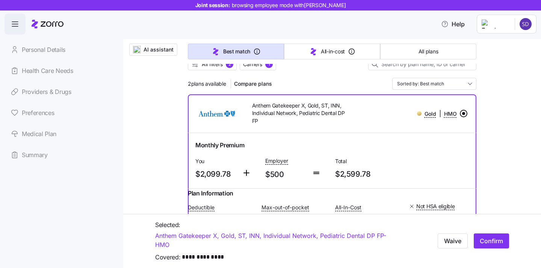
scroll to position [100, 0]
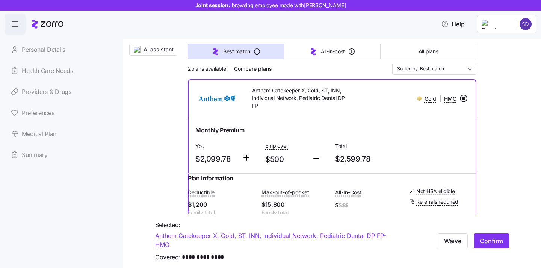
click at [465, 99] on input "radio" at bounding box center [464, 99] width 8 height 8
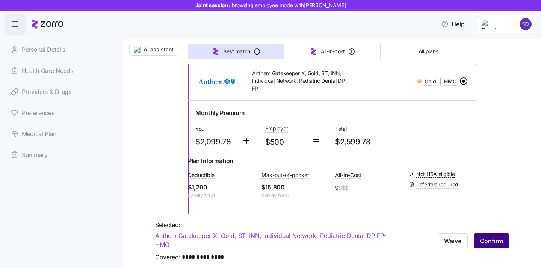
click at [486, 241] on span "Confirm" at bounding box center [491, 240] width 23 height 9
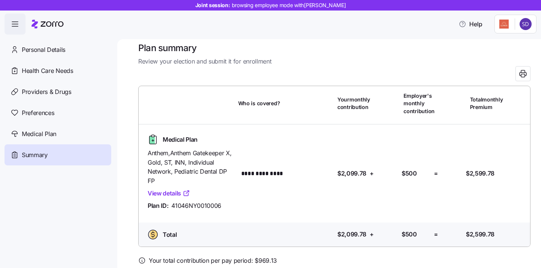
scroll to position [43, 0]
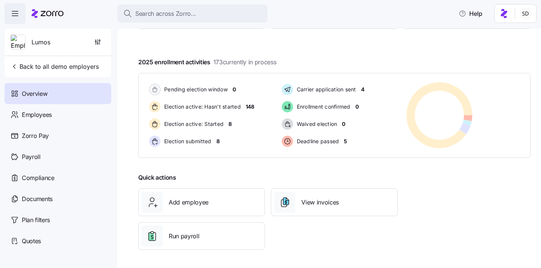
scroll to position [115, 0]
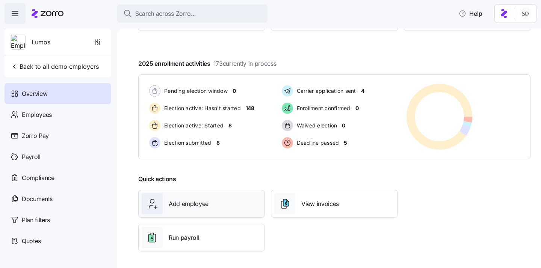
click at [185, 209] on div "Add employee" at bounding box center [202, 203] width 120 height 21
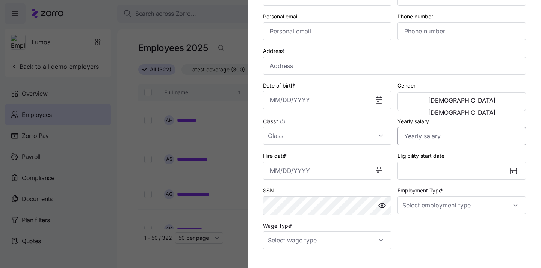
scroll to position [98, 0]
click at [436, 174] on button "Eligibility start date" at bounding box center [462, 170] width 129 height 18
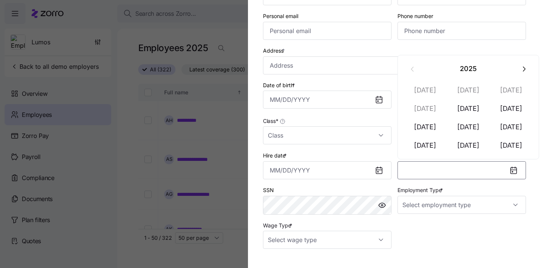
click at [503, 42] on div "Phone number" at bounding box center [462, 25] width 135 height 35
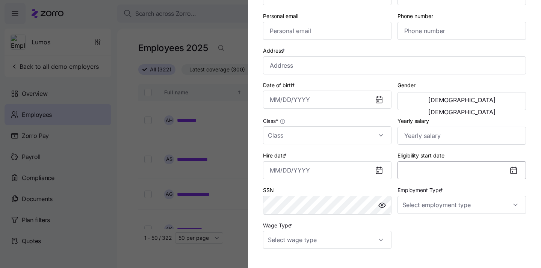
scroll to position [103, 0]
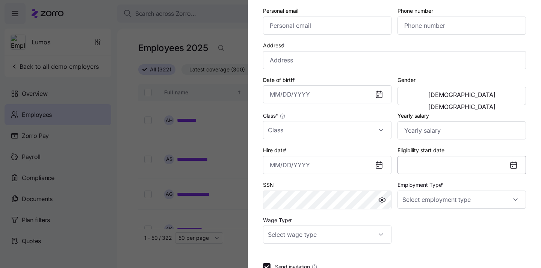
click at [422, 170] on button "Eligibility start date" at bounding box center [462, 165] width 129 height 18
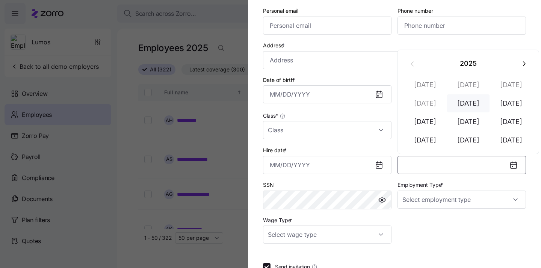
click at [472, 107] on button "[DATE]" at bounding box center [468, 103] width 43 height 18
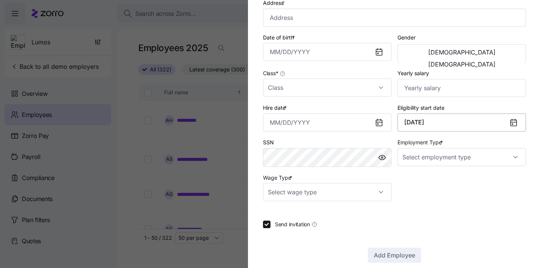
scroll to position [157, 0]
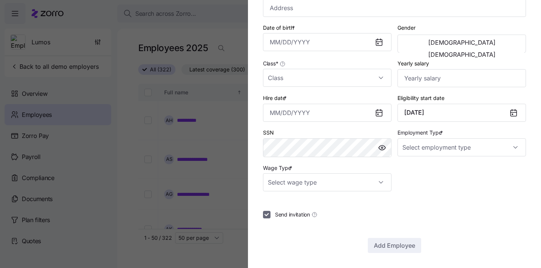
click at [268, 216] on input "Send invitation" at bounding box center [267, 215] width 8 height 8
checkbox input "false"
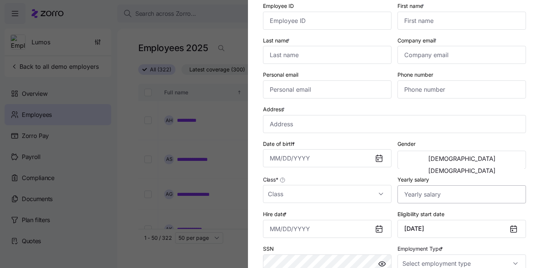
scroll to position [17, 0]
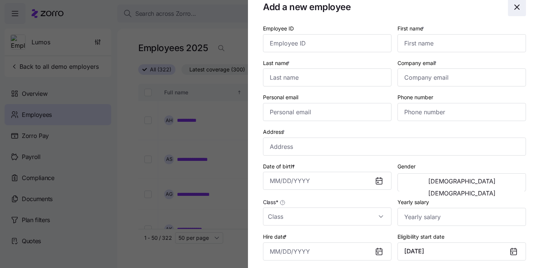
click at [516, 14] on span "button" at bounding box center [516, 6] width 17 height 17
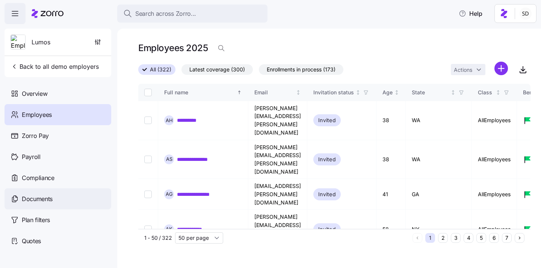
click at [29, 198] on span "Documents" at bounding box center [37, 198] width 31 height 9
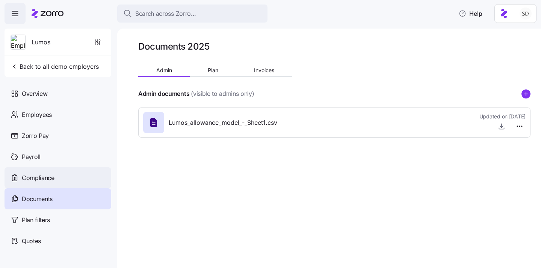
click at [28, 183] on div "Compliance" at bounding box center [58, 177] width 107 height 21
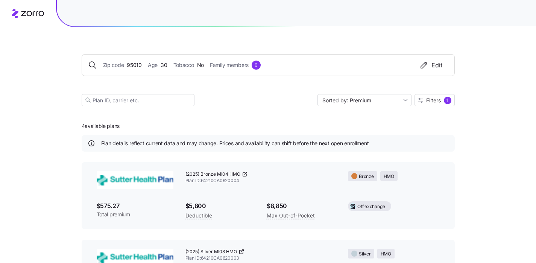
scroll to position [185, 0]
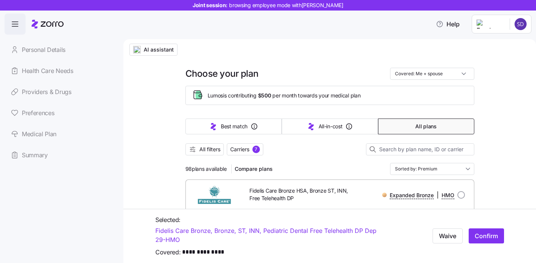
scroll to position [55, 0]
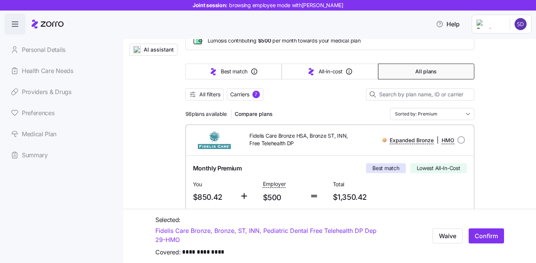
click at [15, 26] on icon "button" at bounding box center [15, 24] width 9 height 9
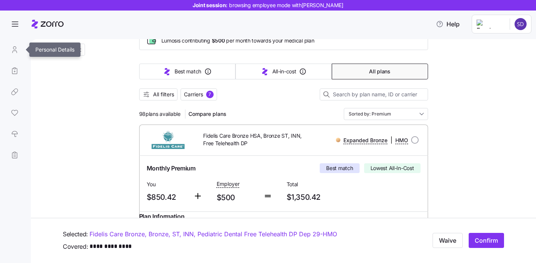
click at [12, 52] on link at bounding box center [15, 49] width 20 height 21
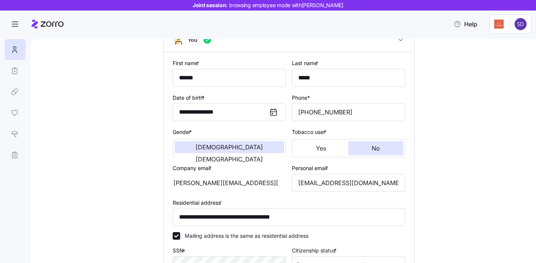
scroll to position [124, 0]
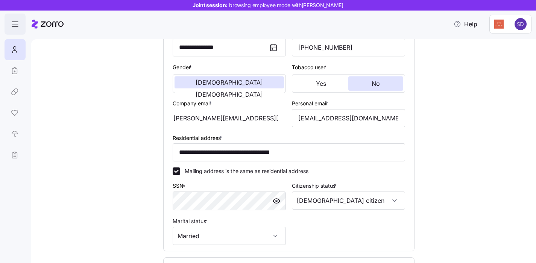
click at [16, 27] on icon "button" at bounding box center [15, 24] width 9 height 9
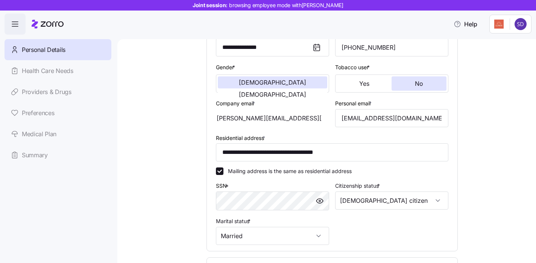
click at [28, 157] on link "Summary" at bounding box center [58, 154] width 107 height 21
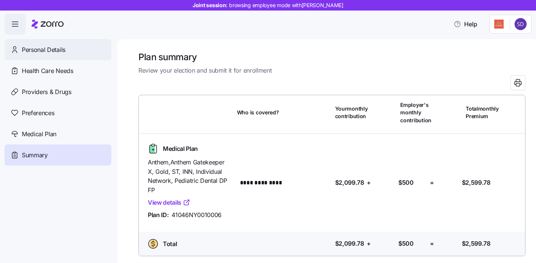
click at [29, 50] on span "Personal Details" at bounding box center [44, 49] width 44 height 9
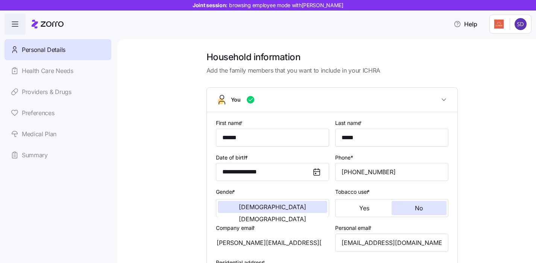
click at [34, 17] on div at bounding box center [48, 24] width 32 height 21
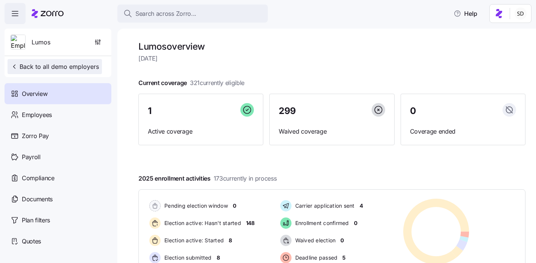
click at [49, 68] on span "Back to all demo employers" at bounding box center [55, 66] width 88 height 9
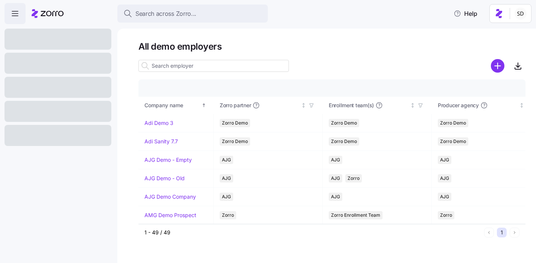
click at [171, 69] on input at bounding box center [213, 66] width 150 height 12
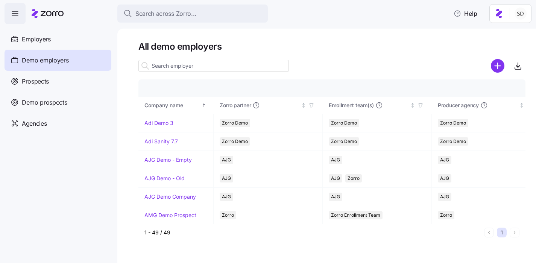
click at [25, 59] on span "Demo employers" at bounding box center [45, 60] width 47 height 9
click at [35, 79] on span "Prospects" at bounding box center [35, 81] width 27 height 9
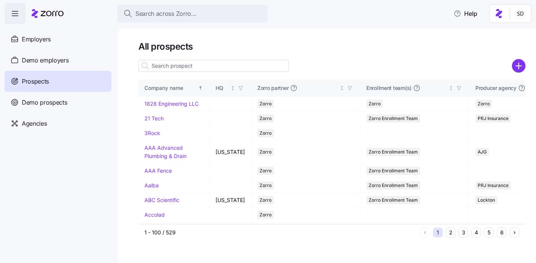
click at [213, 65] on input at bounding box center [213, 66] width 150 height 12
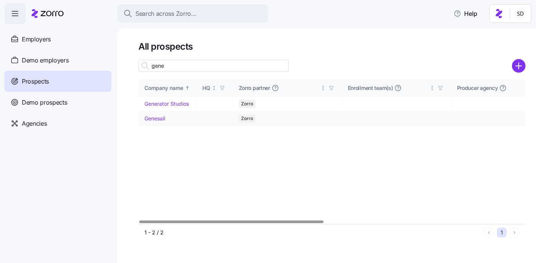
type input "gene"
click at [151, 118] on link "Genesail" at bounding box center [154, 118] width 21 height 6
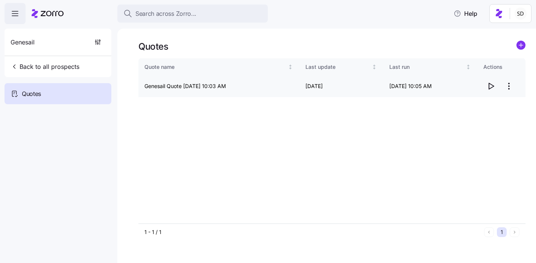
click at [492, 85] on icon "button" at bounding box center [491, 86] width 5 height 6
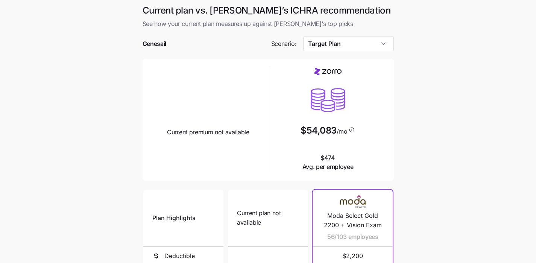
click at [348, 33] on div at bounding box center [267, 33] width 251 height 8
click at [347, 40] on input "Target Plan" at bounding box center [348, 43] width 91 height 15
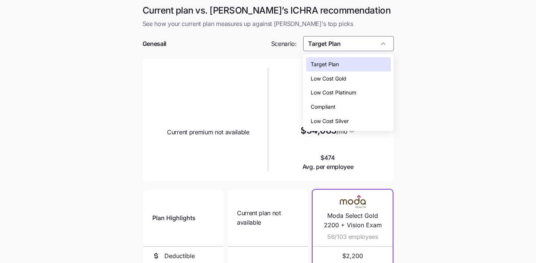
click at [344, 120] on span "Low Cost Silver" at bounding box center [329, 121] width 38 height 8
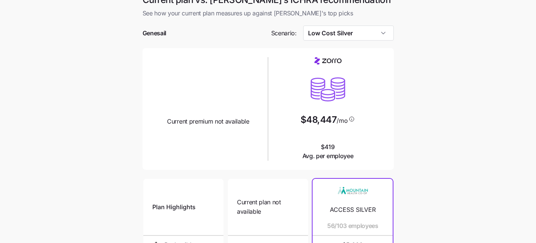
scroll to position [11, 0]
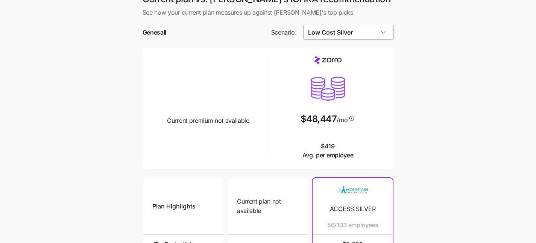
click at [378, 36] on input "Low Cost Silver" at bounding box center [348, 32] width 91 height 15
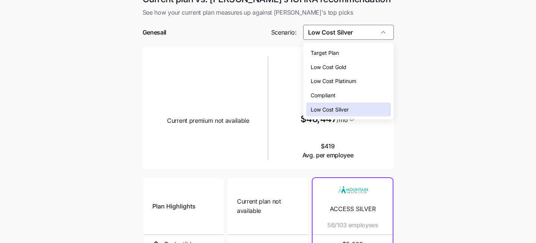
click at [381, 106] on div "Low Cost Silver" at bounding box center [348, 110] width 85 height 14
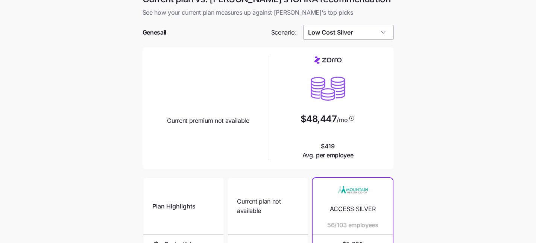
click at [367, 36] on input "Low Cost Silver" at bounding box center [348, 32] width 91 height 15
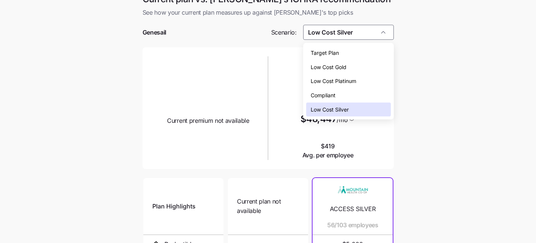
scroll to position [4, 0]
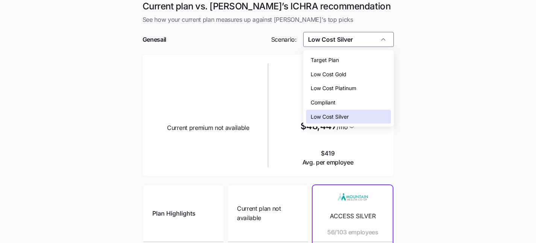
click at [364, 77] on div "Low Cost Gold" at bounding box center [348, 74] width 85 height 14
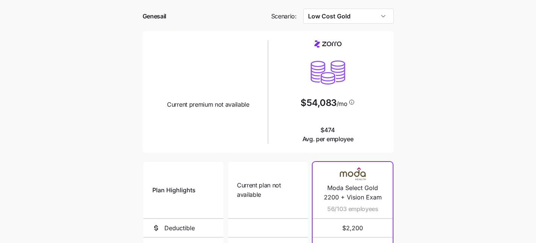
scroll to position [28, 0]
click at [337, 13] on input "Low Cost Gold" at bounding box center [348, 15] width 91 height 15
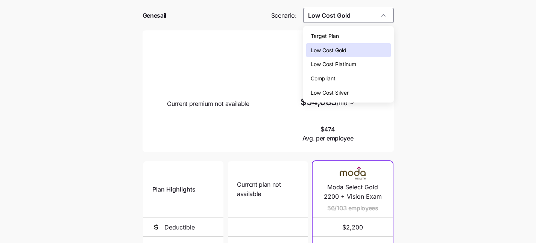
click at [338, 97] on div "Low Cost Silver" at bounding box center [348, 93] width 85 height 14
type input "Low Cost Silver"
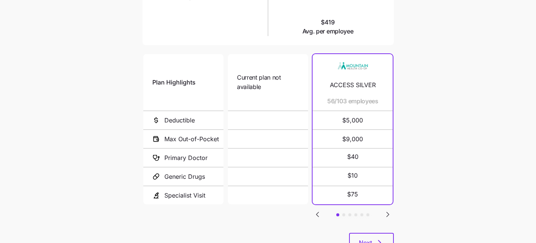
scroll to position [136, 0]
click at [389, 211] on icon "Go to next slide" at bounding box center [387, 214] width 9 height 9
click at [387, 212] on icon "Go to next slide" at bounding box center [387, 214] width 2 height 5
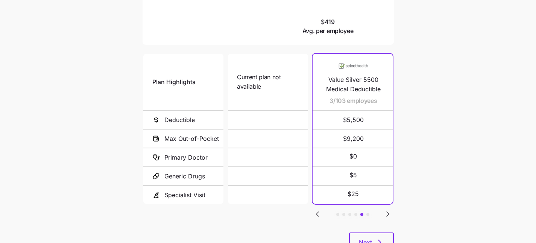
click at [387, 212] on icon "Go to next slide" at bounding box center [387, 214] width 2 height 5
click at [319, 210] on icon "Go to previous slide" at bounding box center [317, 214] width 9 height 9
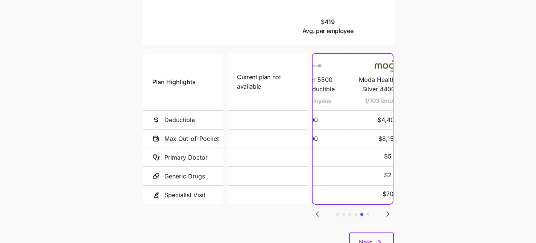
click at [319, 210] on icon "Go to previous slide" at bounding box center [317, 214] width 9 height 9
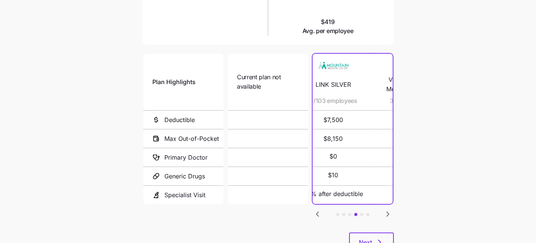
click at [319, 210] on icon "Go to previous slide" at bounding box center [317, 214] width 9 height 9
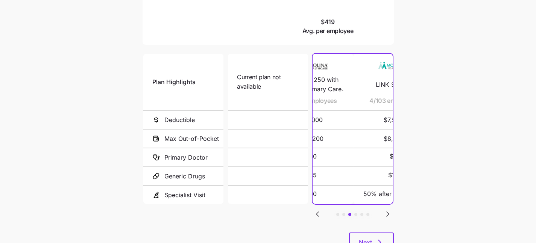
click at [319, 210] on icon "Go to previous slide" at bounding box center [317, 214] width 9 height 9
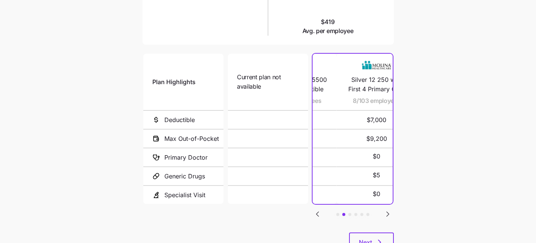
click at [319, 210] on icon "Go to previous slide" at bounding box center [317, 214] width 9 height 9
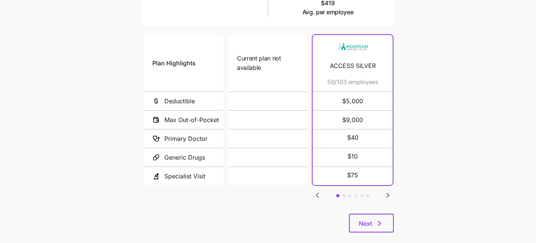
scroll to position [162, 0]
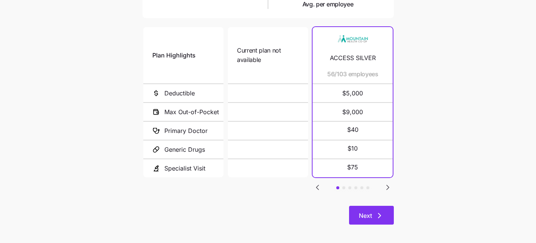
click at [370, 220] on span "Next" at bounding box center [365, 215] width 13 height 9
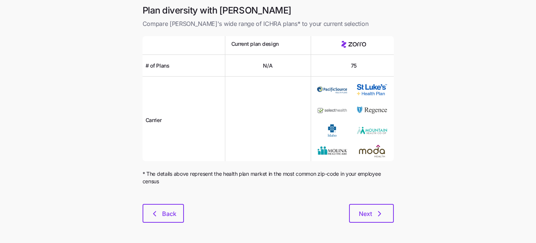
click at [370, 220] on button "Next" at bounding box center [371, 213] width 45 height 19
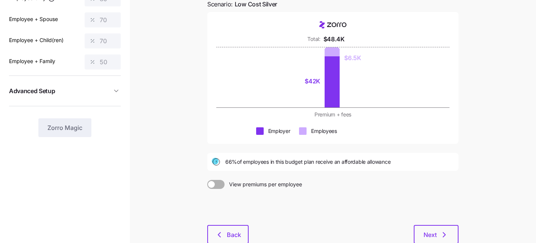
scroll to position [87, 0]
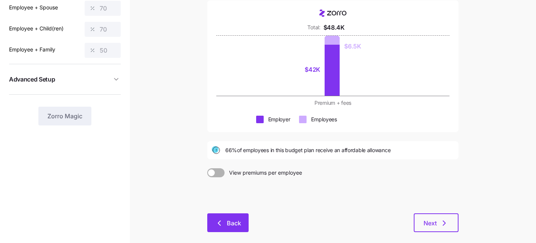
click at [239, 224] on span "Back" at bounding box center [234, 223] width 14 height 9
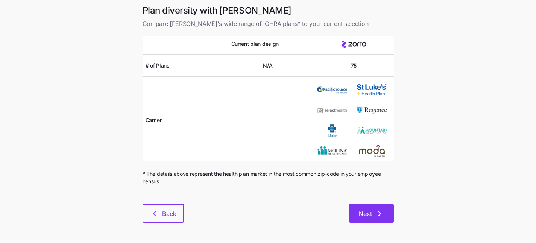
click at [368, 215] on span "Next" at bounding box center [365, 213] width 13 height 9
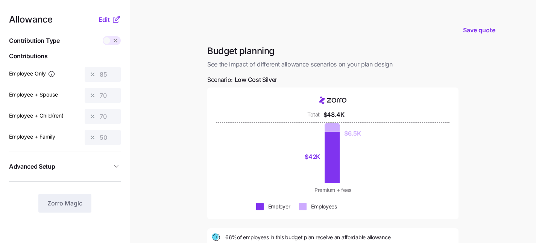
scroll to position [124, 0]
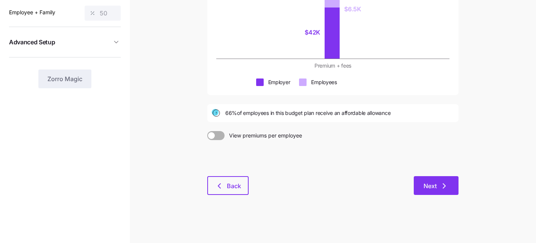
click at [442, 187] on icon "button" at bounding box center [443, 186] width 9 height 9
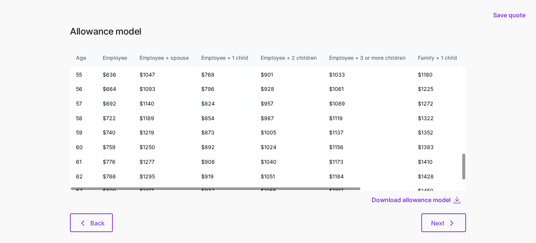
scroll to position [561, 0]
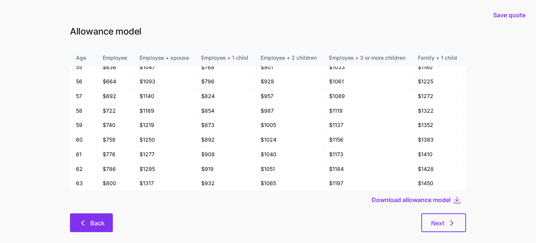
click at [89, 221] on span "Back" at bounding box center [91, 223] width 23 height 9
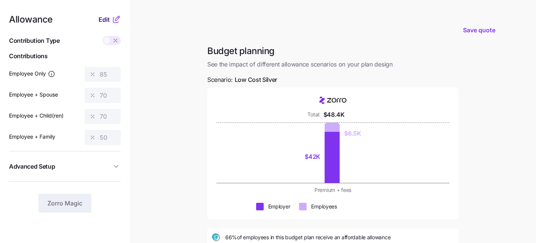
click at [106, 19] on span "Edit" at bounding box center [103, 19] width 11 height 9
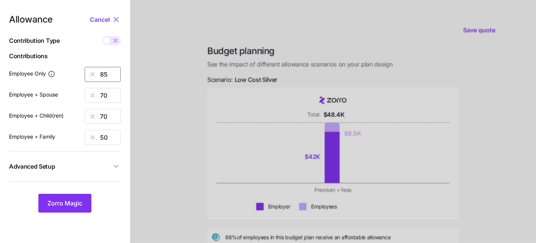
click at [110, 73] on input "85" at bounding box center [103, 74] width 36 height 15
type input "8"
type input "100"
click at [69, 200] on span "Zorro Magic" at bounding box center [64, 203] width 35 height 9
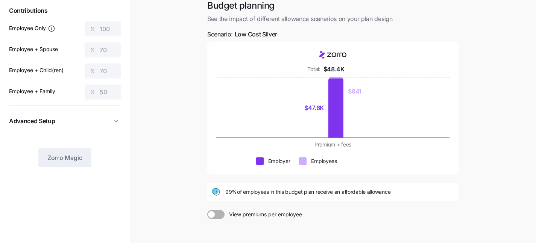
scroll to position [46, 0]
drag, startPoint x: 222, startPoint y: 193, endPoint x: 300, endPoint y: 195, distance: 77.8
click at [300, 195] on div "99% of employees in this budget plan receive an affordable allowance" at bounding box center [333, 191] width 242 height 9
click at [300, 203] on div "Budget planning See the impact of different allowance scenarios on your plan de…" at bounding box center [332, 140] width 263 height 283
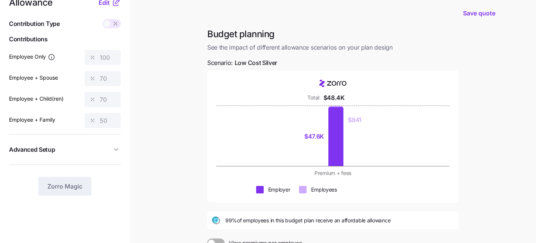
scroll to position [0, 0]
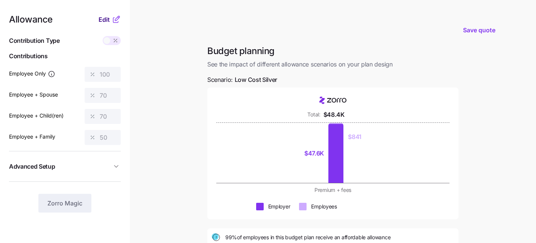
click at [108, 21] on span "Edit" at bounding box center [103, 19] width 11 height 9
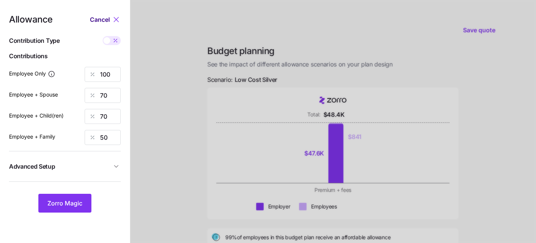
click at [108, 21] on span "Cancel" at bounding box center [100, 19] width 20 height 9
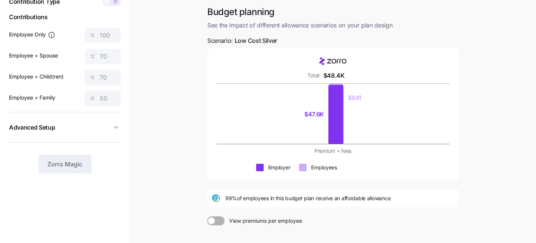
scroll to position [41, 0]
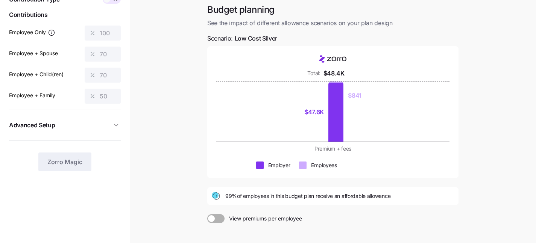
click at [211, 221] on span at bounding box center [211, 218] width 7 height 7
click at [207, 214] on input "View premiums per employee" at bounding box center [207, 214] width 0 height 0
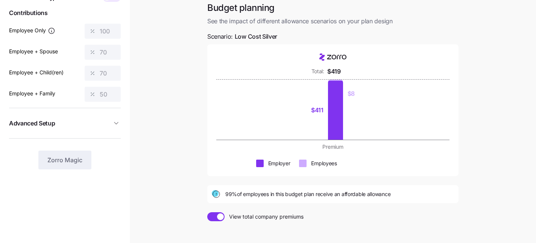
scroll to position [41, 0]
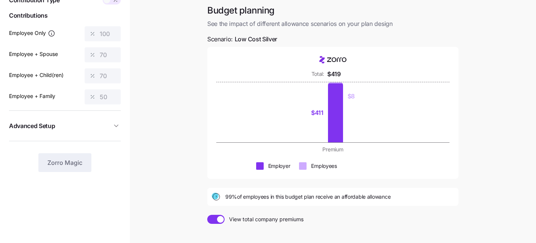
click at [222, 222] on span at bounding box center [220, 219] width 7 height 7
click at [207, 215] on input "View total company premiums" at bounding box center [207, 215] width 0 height 0
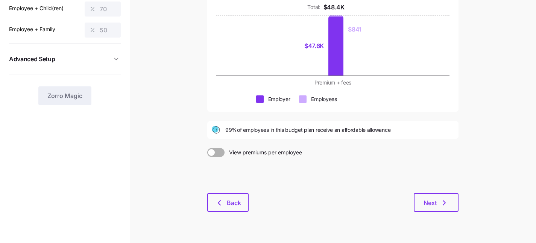
scroll to position [124, 0]
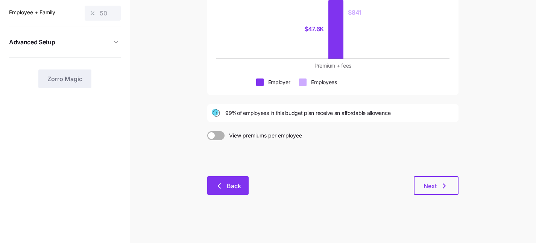
click at [213, 183] on button "Back" at bounding box center [227, 185] width 41 height 19
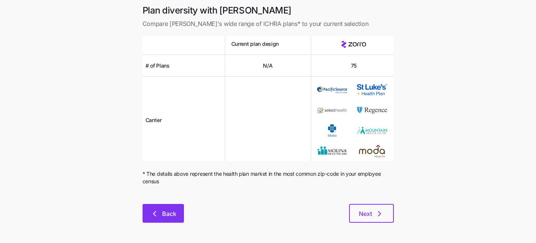
click at [177, 205] on button "Back" at bounding box center [162, 213] width 41 height 19
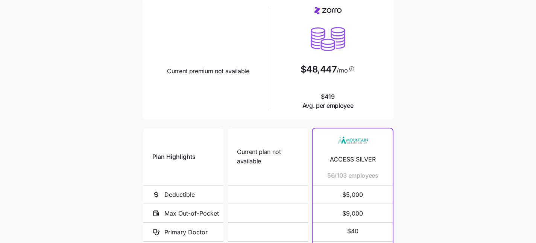
scroll to position [60, 0]
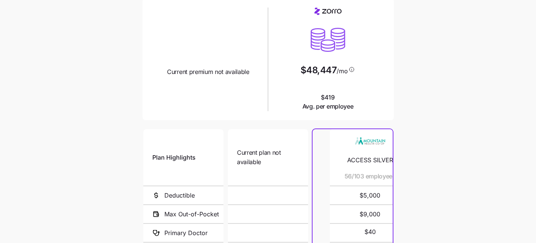
drag, startPoint x: 327, startPoint y: 177, endPoint x: 339, endPoint y: 177, distance: 11.6
click at [339, 177] on div "ACCESS SILVER 56/103 employees" at bounding box center [370, 157] width 62 height 56
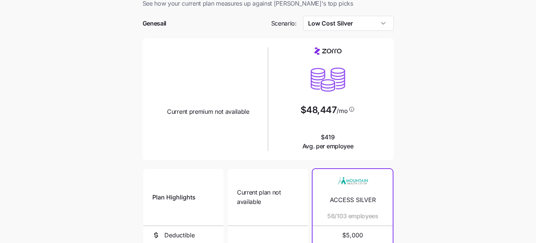
scroll to position [0, 0]
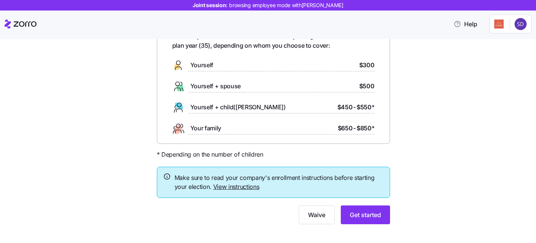
scroll to position [58, 0]
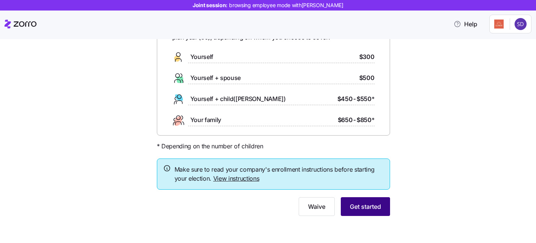
click at [356, 209] on span "Get started" at bounding box center [364, 206] width 31 height 9
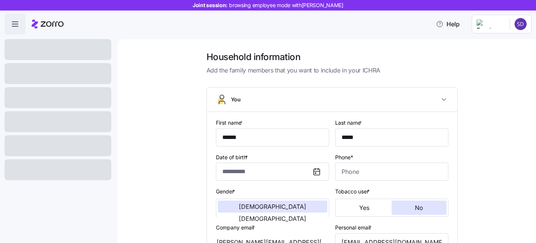
type input "**********"
type input "[PHONE_NUMBER]"
type input "[DEMOGRAPHIC_DATA] citizen"
type input "Married"
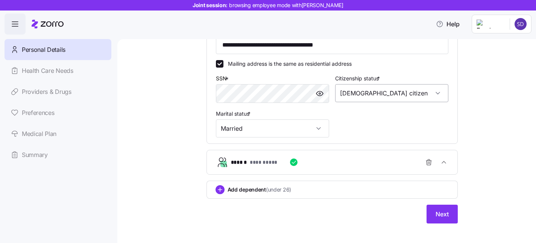
scroll to position [240, 0]
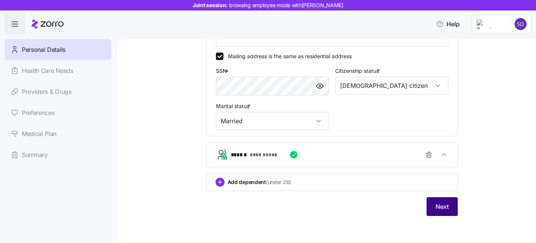
click at [440, 212] on button "Next" at bounding box center [441, 206] width 31 height 19
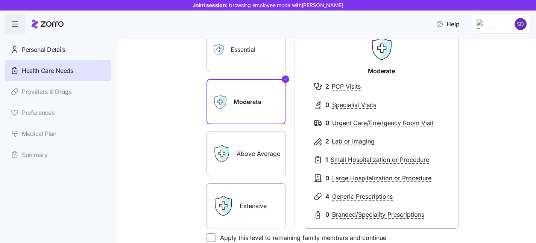
scroll to position [83, 0]
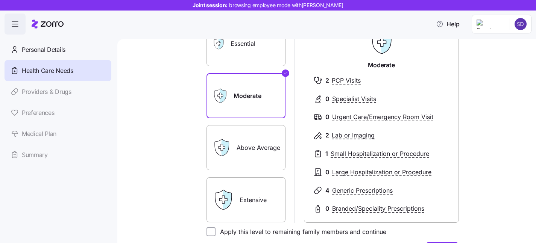
click at [259, 56] on label "Essential" at bounding box center [245, 43] width 79 height 45
click at [0, 0] on input "Essential" at bounding box center [0, 0] width 0 height 0
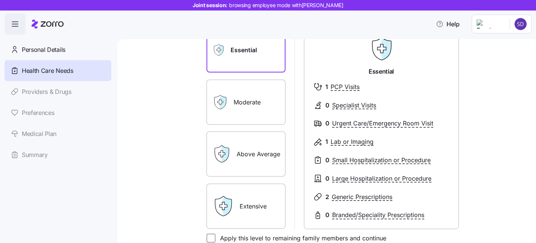
scroll to position [77, 0]
click at [251, 215] on label "Extensive" at bounding box center [245, 205] width 79 height 45
click at [0, 0] on input "Extensive" at bounding box center [0, 0] width 0 height 0
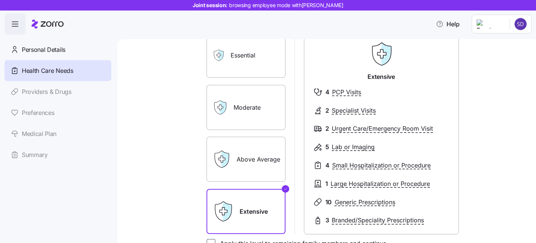
scroll to position [42, 0]
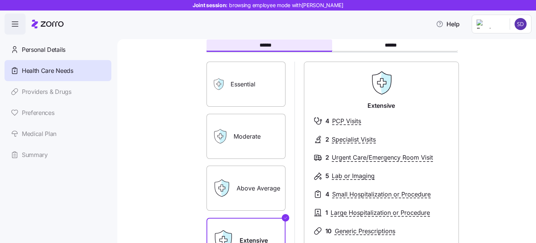
click at [257, 135] on label "Moderate" at bounding box center [245, 136] width 79 height 45
click at [0, 0] on input "Moderate" at bounding box center [0, 0] width 0 height 0
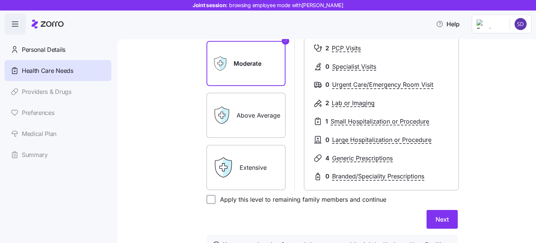
scroll to position [143, 0]
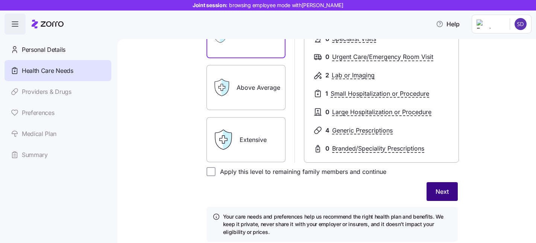
click at [441, 191] on span "Next" at bounding box center [441, 191] width 13 height 9
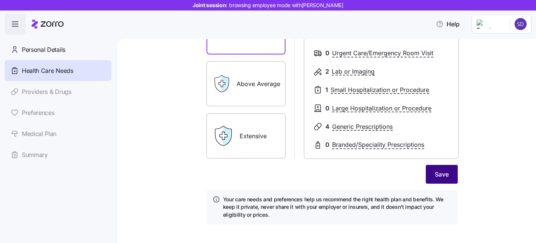
scroll to position [159, 0]
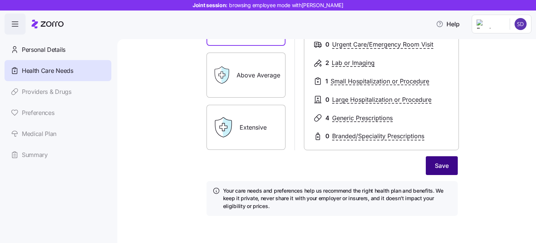
click at [443, 166] on span "Save" at bounding box center [441, 165] width 14 height 9
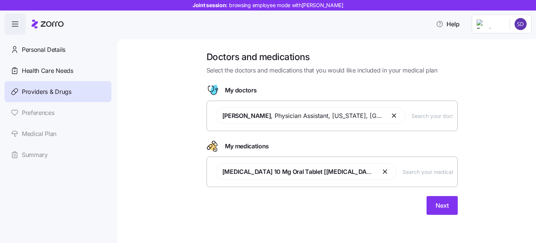
click at [418, 116] on input "text" at bounding box center [431, 116] width 41 height 8
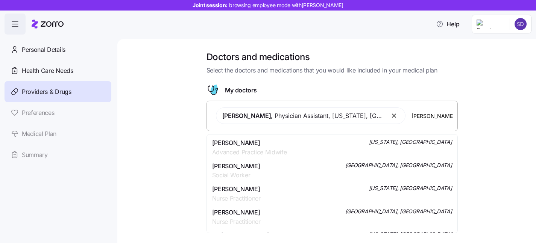
click at [475, 108] on div "Doctors and medications Select the doctors and medications that you would like …" at bounding box center [331, 137] width 387 height 173
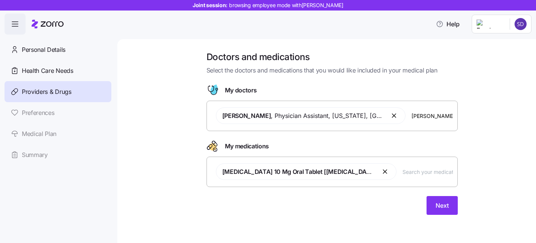
click at [418, 116] on input "[PERSON_NAME]" at bounding box center [431, 116] width 41 height 8
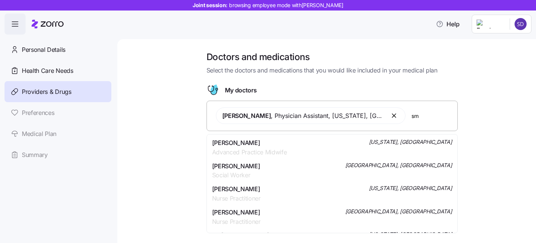
type input "s"
click at [482, 122] on div "Doctors and medications Select the doctors and medications that you would like …" at bounding box center [331, 137] width 387 height 173
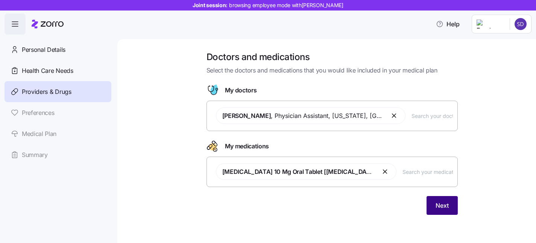
click at [440, 208] on span "Next" at bounding box center [441, 205] width 13 height 9
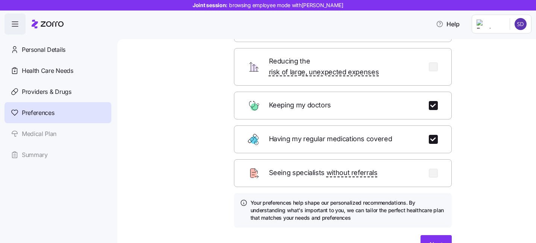
scroll to position [72, 0]
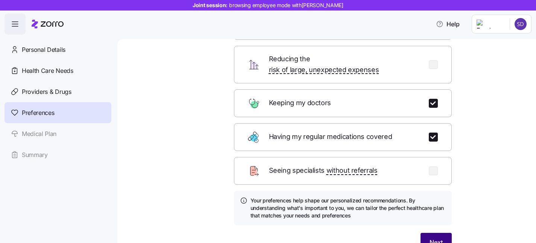
click at [436, 238] on span "Next" at bounding box center [435, 242] width 13 height 9
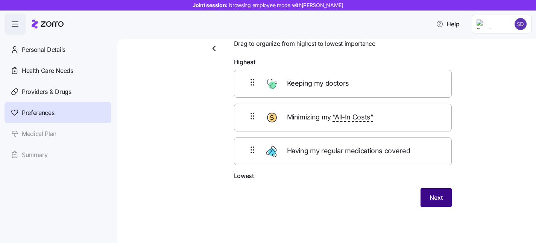
scroll to position [26, 0]
click at [438, 200] on span "Next" at bounding box center [435, 198] width 13 height 9
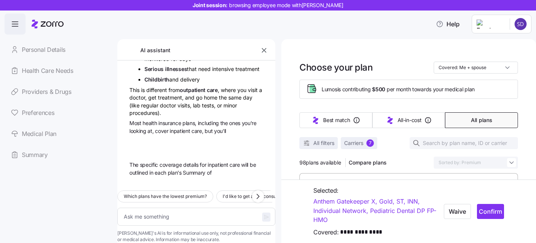
scroll to position [397, 0]
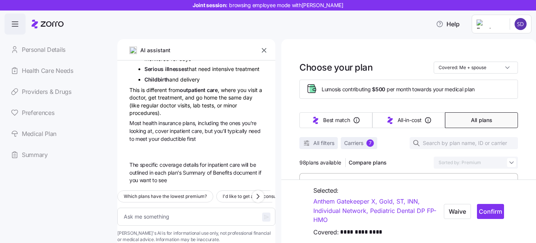
type textarea "x"
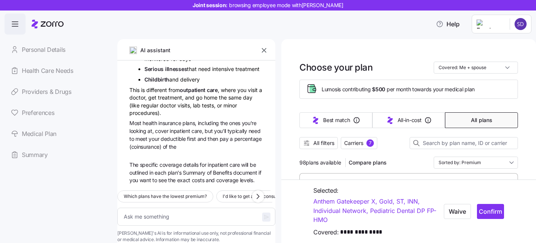
click at [260, 53] on icon "button" at bounding box center [264, 51] width 8 height 8
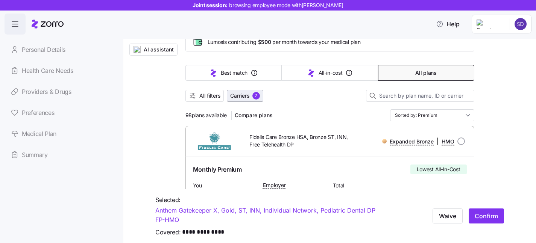
scroll to position [54, 0]
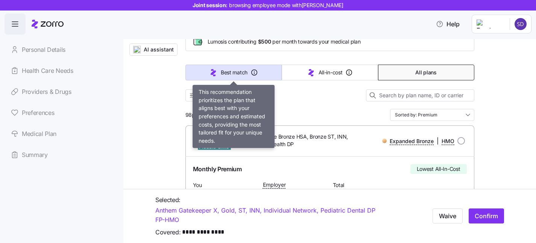
click at [222, 74] on span "Best match" at bounding box center [234, 73] width 27 height 8
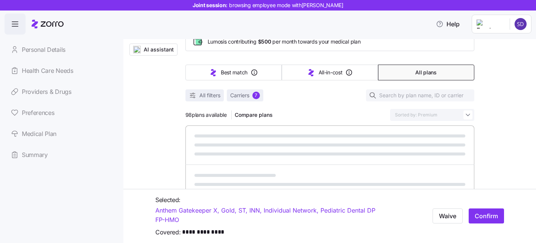
type input "Sorted by: Best match"
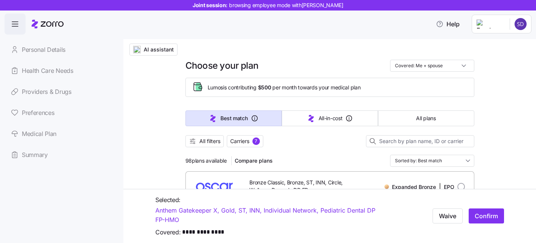
scroll to position [0, 0]
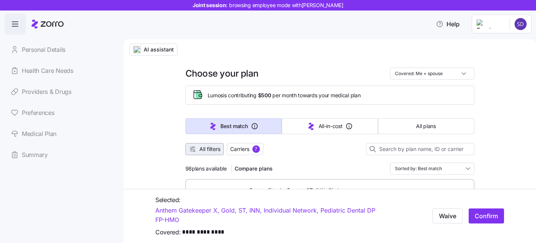
click at [208, 150] on span "All filters" at bounding box center [209, 149] width 21 height 8
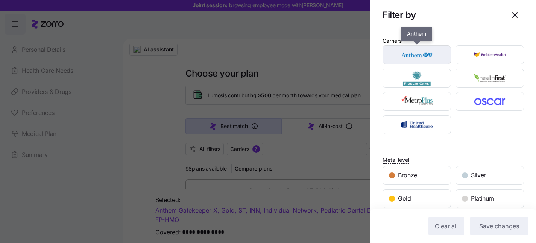
click at [434, 54] on img "button" at bounding box center [416, 54] width 55 height 15
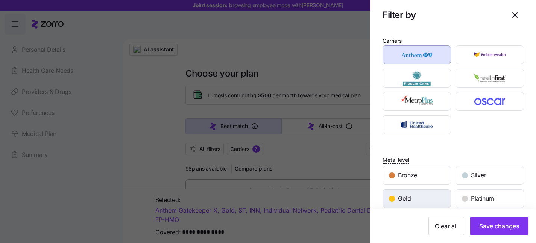
click at [424, 200] on div "Gold" at bounding box center [417, 199] width 68 height 18
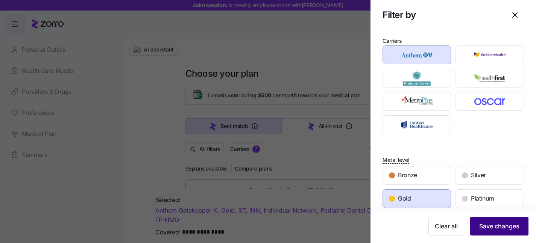
click at [486, 227] on span "Save changes" at bounding box center [499, 226] width 40 height 9
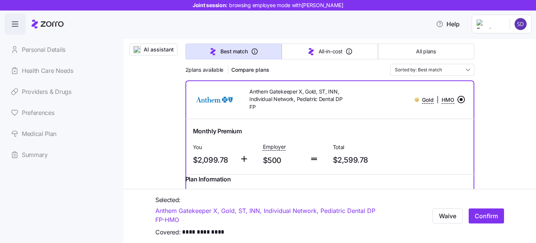
scroll to position [98, 0]
click at [144, 50] on span "AI assistant" at bounding box center [159, 50] width 30 height 8
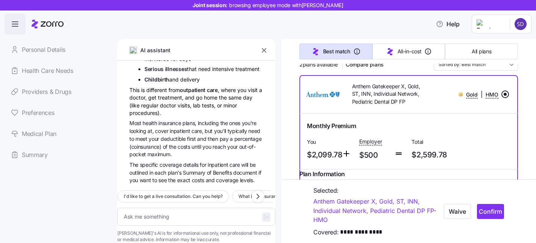
scroll to position [397, 0]
click at [175, 208] on textarea at bounding box center [196, 217] width 158 height 18
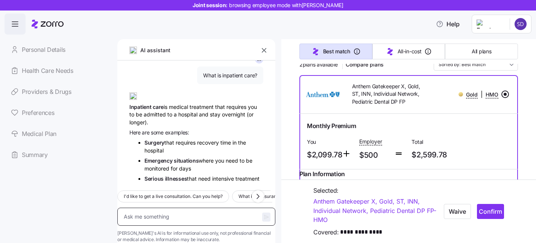
scroll to position [276, 0]
click at [176, 208] on textarea at bounding box center [196, 217] width 158 height 18
type textarea "x"
type textarea "W"
type textarea "x"
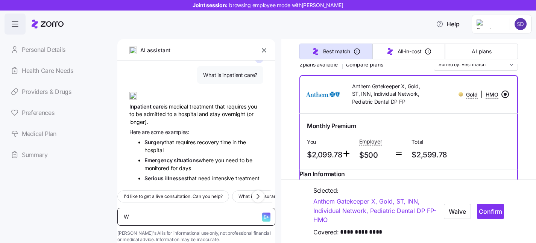
type textarea "Wh"
type textarea "x"
type textarea "Wha"
type textarea "x"
type textarea "What"
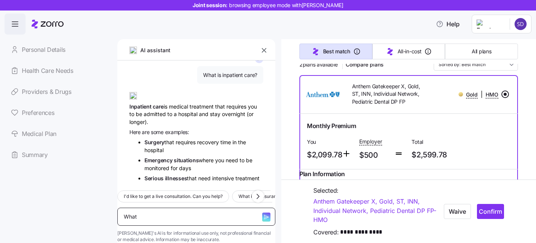
type textarea "x"
type textarea "What"
type textarea "x"
type textarea "What"
type textarea "x"
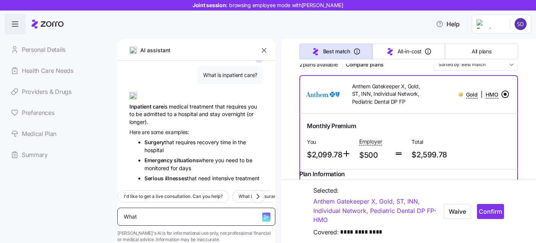
type textarea "What"
type textarea "x"
type textarea "What"
type textarea "x"
type textarea "What i"
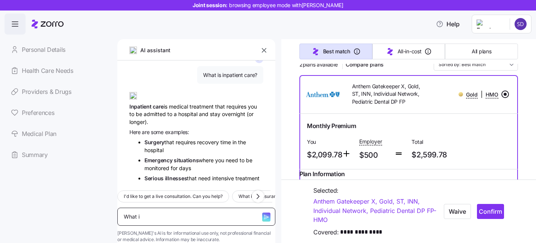
type textarea "x"
type textarea "What is"
type textarea "x"
type textarea "What is"
type textarea "x"
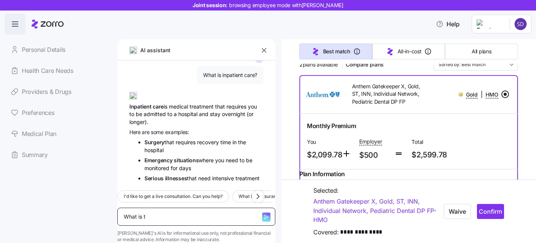
type textarea "What is th"
type textarea "x"
type textarea "What is the"
type textarea "x"
type textarea "What is the di"
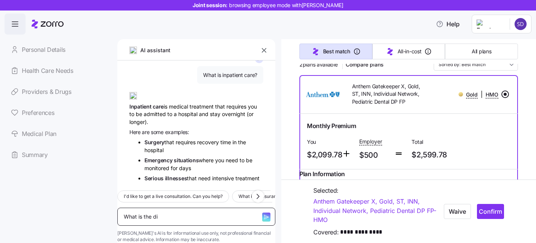
type textarea "x"
type textarea "What is the dif"
type textarea "x"
type textarea "What is the diff"
type textarea "x"
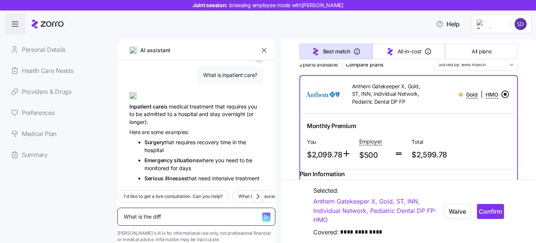
type textarea "What is the diffe"
type textarea "x"
type textarea "What is the differ"
type textarea "x"
type textarea "What is the differe"
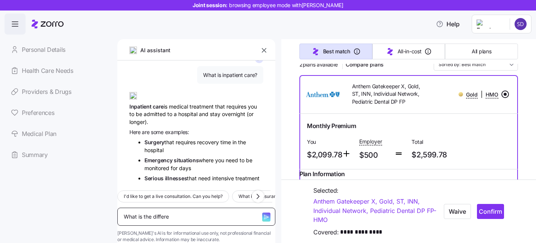
type textarea "x"
type textarea "What is the differen"
type textarea "x"
type textarea "What is the differenc"
type textarea "x"
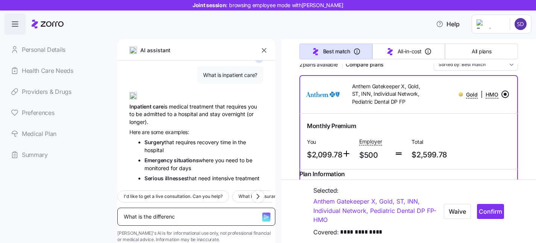
type textarea "What is the difference"
type textarea "x"
type textarea "What is the difference b"
type textarea "x"
type textarea "What is the difference be"
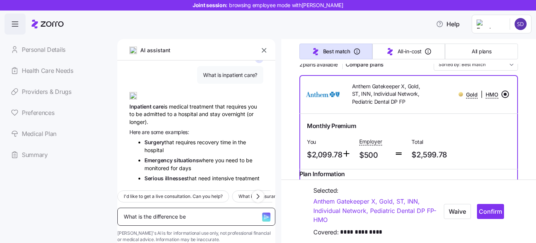
type textarea "x"
type textarea "What is the difference betw"
type textarea "x"
type textarea "What is the difference betwe"
type textarea "x"
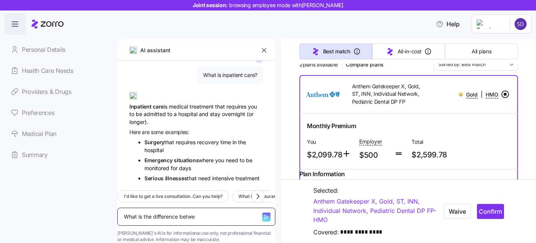
type textarea "What is the difference betwee"
type textarea "x"
type textarea "What is the difference betweee"
type textarea "x"
type textarea "What is the difference betweeen"
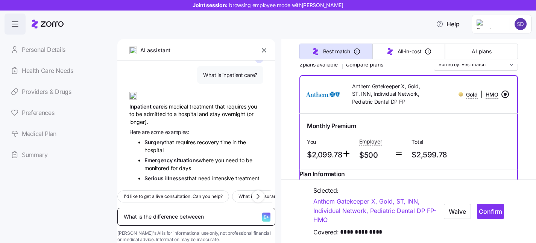
type textarea "x"
type textarea "What is the difference betweeen"
type textarea "x"
type textarea "What is the difference betweeen i"
type textarea "x"
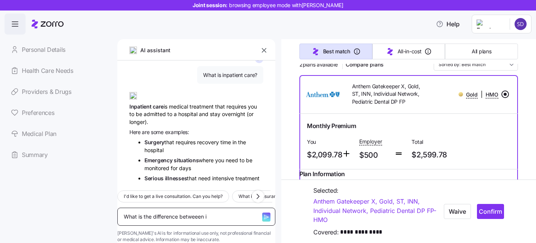
type textarea "What is the difference betweeen in"
type textarea "x"
type textarea "What is the difference betweeen i"
type textarea "x"
type textarea "What is the difference betweeen"
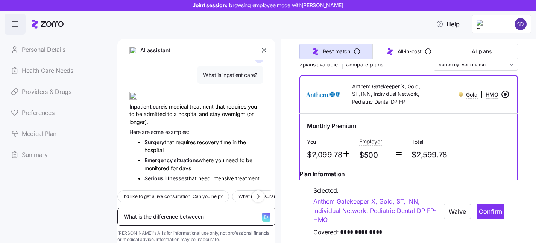
type textarea "x"
type textarea "What is the difference betweeen"
type textarea "x"
type textarea "What is the difference betweee"
type textarea "x"
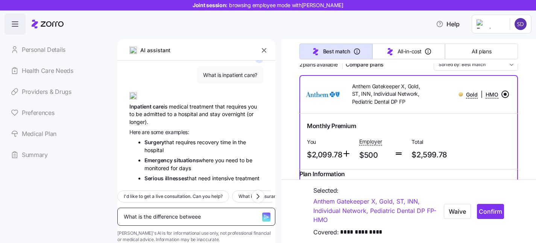
type textarea "What is the difference betweeen"
type textarea "x"
type textarea "What is the difference betweee"
type textarea "x"
type textarea "What is the difference betwee"
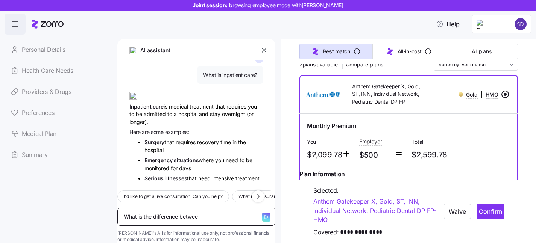
type textarea "x"
type textarea "What is the difference between"
type textarea "x"
type textarea "What is the difference between"
type textarea "x"
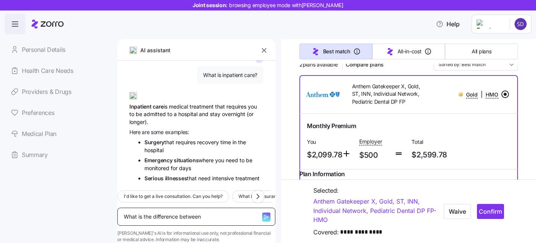
type textarea "What is the difference between i"
type textarea "x"
type textarea "What is the difference between in"
type textarea "x"
type textarea "What is the difference between inp"
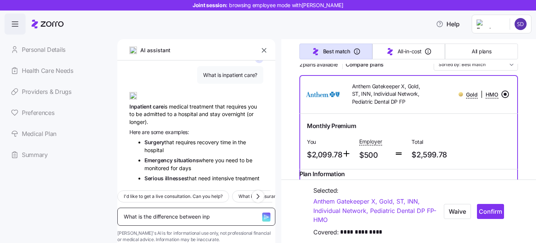
type textarea "x"
type textarea "What is the difference between inpa"
type textarea "x"
type textarea "What is the difference between inpat"
type textarea "x"
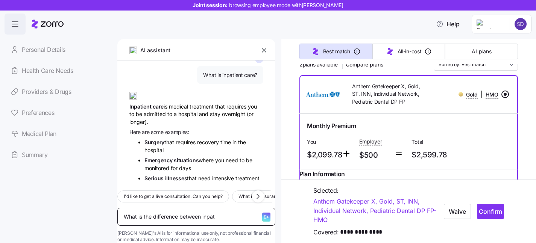
type textarea "What is the difference between inpati"
type textarea "x"
type textarea "What is the difference between inpatie"
type textarea "x"
type textarea "What is the difference between inpatien"
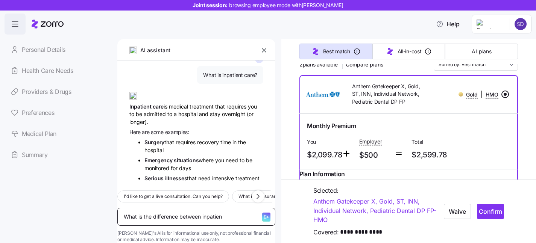
type textarea "x"
type textarea "What is the difference between inpatient"
type textarea "x"
type textarea "What is the difference between inpatient"
type textarea "x"
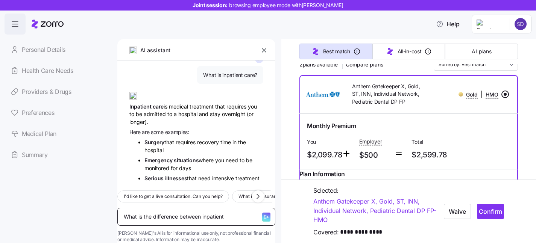
type textarea "What is the difference between inpatient a"
type textarea "x"
type textarea "What is the difference between inpatient an"
type textarea "x"
type textarea "What is the difference between inpatient and"
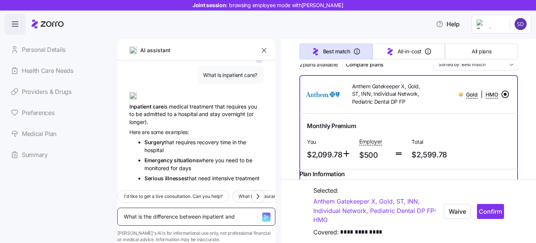
type textarea "x"
type textarea "What is the difference between inpatient and"
type textarea "x"
type textarea "What is the difference between inpatient and p"
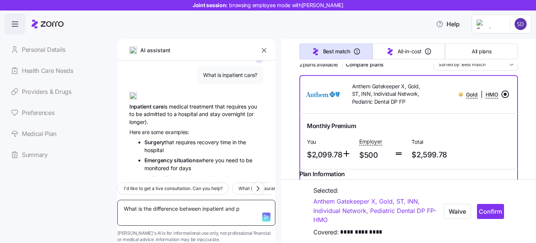
type textarea "x"
type textarea "What is the difference between inpatient and"
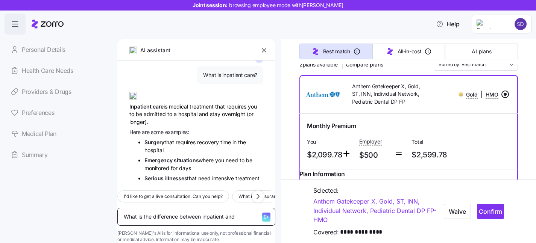
type textarea "x"
type textarea "What is the difference between inpatient and o"
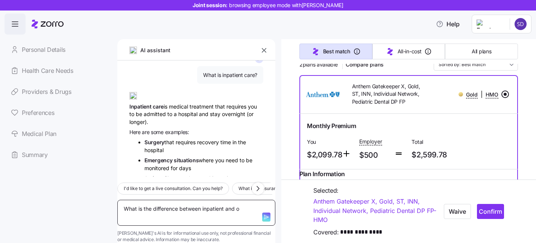
type textarea "x"
type textarea "What is the difference between inpatient and ou"
type textarea "x"
type textarea "What is the difference between inpatient and out"
type textarea "x"
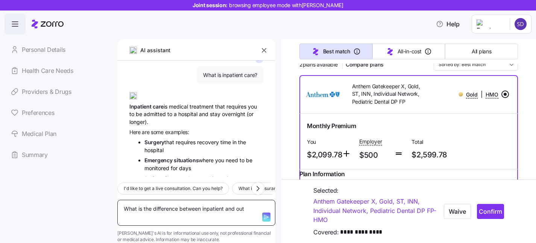
type textarea "What is the difference between inpatient and outp"
type textarea "x"
type textarea "What is the difference between inpatient and outpa"
type textarea "x"
type textarea "What is the difference between inpatient and outpat"
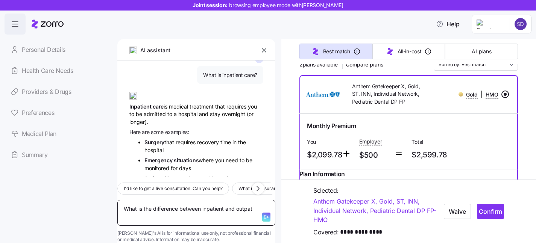
type textarea "x"
type textarea "What is the difference between inpatient and outpati"
type textarea "x"
type textarea "What is the difference between inpatient and outpatie"
type textarea "x"
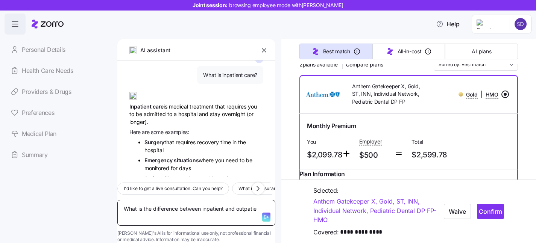
type textarea "What is the difference between inpatient and outpatien"
type textarea "x"
type textarea "What is the difference between inpatient and outpatient"
type textarea "x"
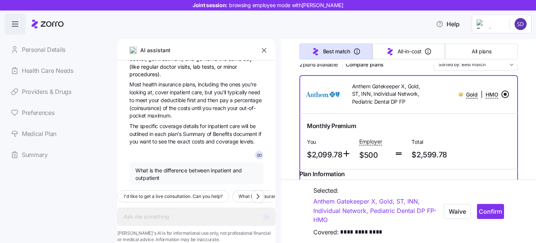
scroll to position [481, 0]
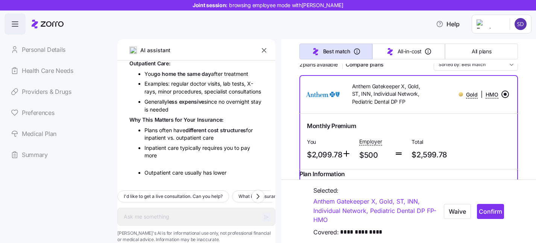
type textarea "x"
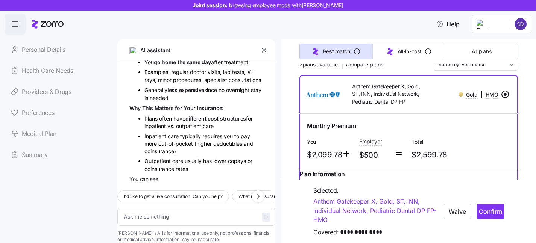
scroll to position [690, 0]
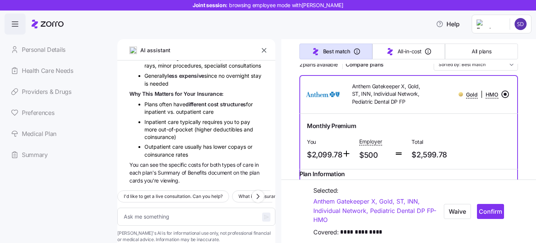
click at [263, 52] on icon "button" at bounding box center [264, 51] width 8 height 8
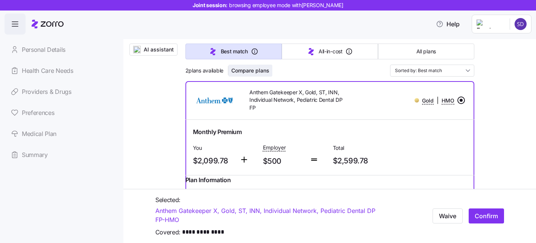
click at [261, 70] on span "Compare plans" at bounding box center [250, 71] width 38 height 8
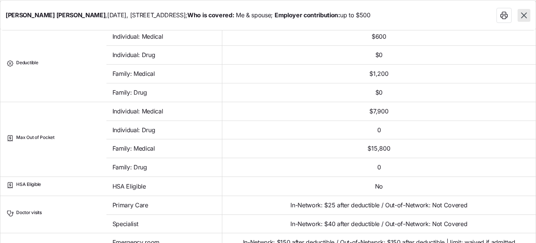
scroll to position [8, 0]
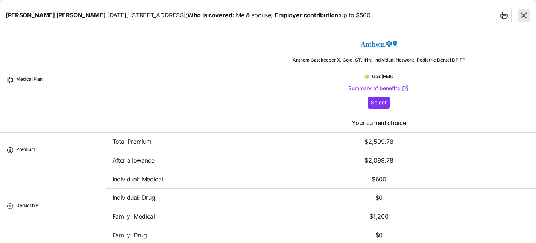
click at [520, 9] on button "button" at bounding box center [523, 15] width 13 height 13
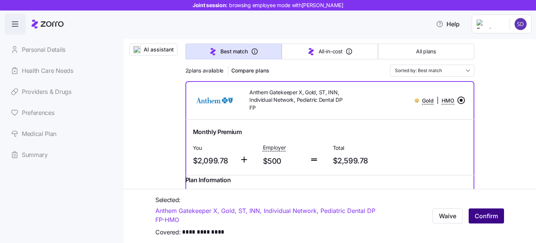
click at [489, 220] on span "Confirm" at bounding box center [485, 216] width 23 height 9
